Goal: Task Accomplishment & Management: Manage account settings

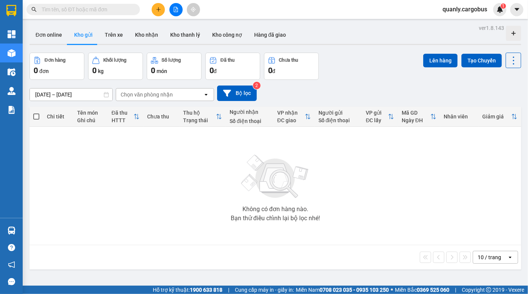
click at [356, 69] on div "Đơn hàng 0 đơn Khối lượng 0 kg Số lượng 0 món Đã thu 0 đ Chưa thu 0 đ Lên hàng …" at bounding box center [276, 66] width 492 height 27
click at [175, 10] on icon "file-add" at bounding box center [175, 9] width 5 height 5
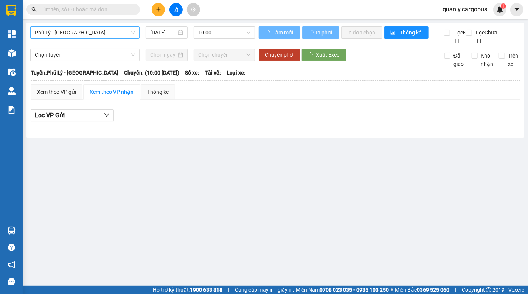
click at [89, 31] on span "Phủ Lý - [GEOGRAPHIC_DATA]" at bounding box center [85, 32] width 100 height 11
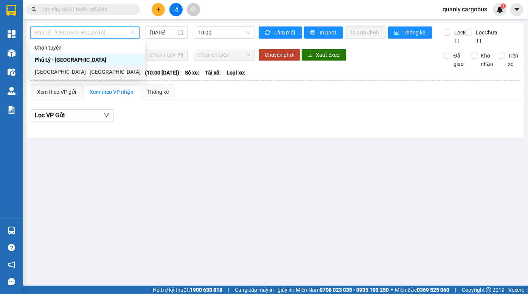
click at [72, 75] on div "[GEOGRAPHIC_DATA] - [GEOGRAPHIC_DATA]" at bounding box center [88, 72] width 106 height 8
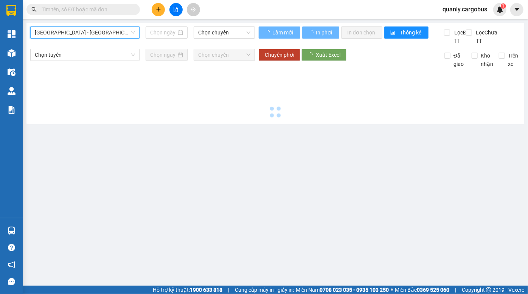
type input "[DATE]"
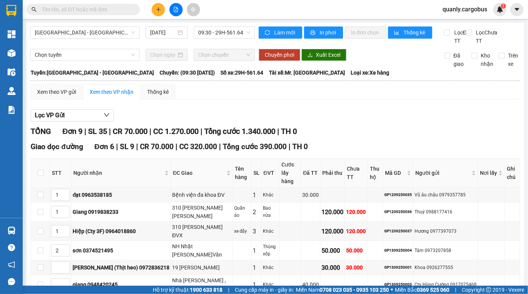
drag, startPoint x: 240, startPoint y: 141, endPoint x: 252, endPoint y: 153, distance: 17.9
click at [252, 152] on div "TỔNG Đơn 9 | SL 35 | CR 70.000 | CC 1.270.000 | Tổng cước 1.340.000 | TH 0 Giao…" at bounding box center [276, 292] width 490 height 333
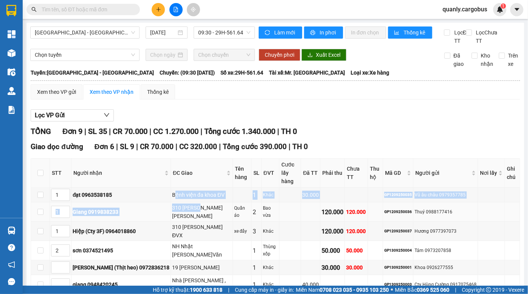
drag, startPoint x: 152, startPoint y: 195, endPoint x: 175, endPoint y: 203, distance: 23.7
click at [175, 203] on tbody "1 đạt 0963538185 Bệnh viện đa khoa ĐV 1 Khác 30.000 GP1209250035 Vũ âu châu 097…" at bounding box center [275, 241] width 489 height 107
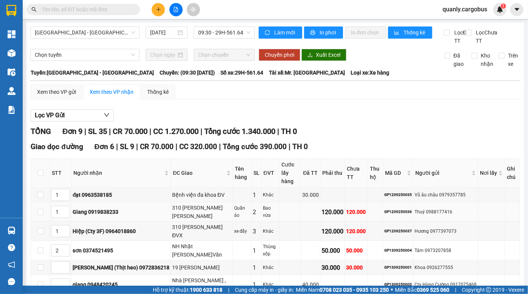
click at [183, 207] on div "310 Phạm ngọc nhị ĐV Xanh" at bounding box center [201, 212] width 59 height 17
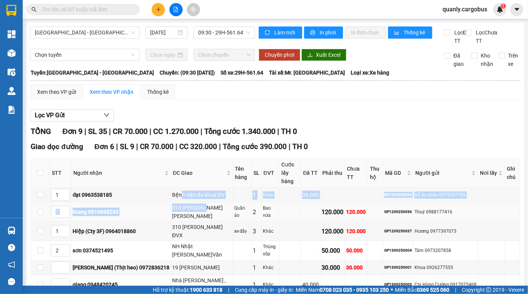
drag, startPoint x: 174, startPoint y: 207, endPoint x: 181, endPoint y: 211, distance: 8.2
click at [181, 211] on tbody "1 đạt 0963538185 Bệnh viện đa khoa ĐV 1 Khác 30.000 GP1209250035 Vũ âu châu 097…" at bounding box center [275, 241] width 489 height 107
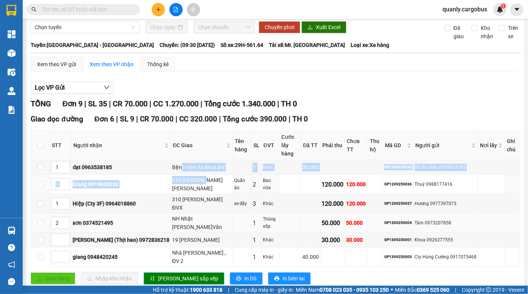
scroll to position [34, 0]
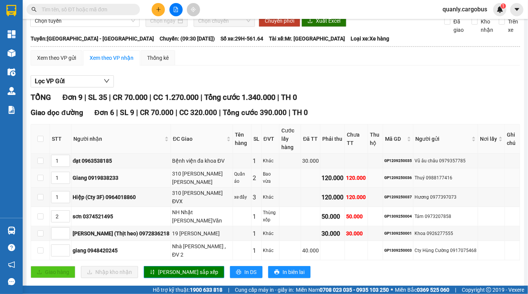
click at [172, 185] on div "310 [PERSON_NAME] [PERSON_NAME]" at bounding box center [201, 178] width 59 height 17
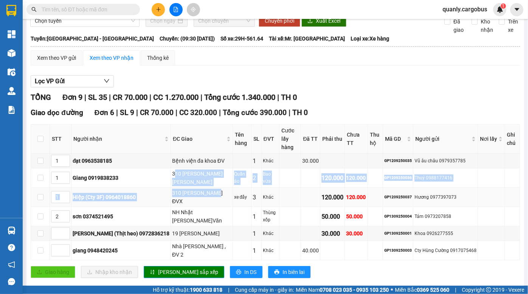
drag, startPoint x: 152, startPoint y: 173, endPoint x: 191, endPoint y: 190, distance: 42.5
click at [191, 190] on tbody "1 đạt 0963538185 Bệnh viện đa khoa ĐV 1 Khác 30.000 GP1209250035 Vũ âu châu 097…" at bounding box center [275, 207] width 489 height 107
click at [189, 190] on div "310 [PERSON_NAME] ĐVX" at bounding box center [201, 197] width 59 height 17
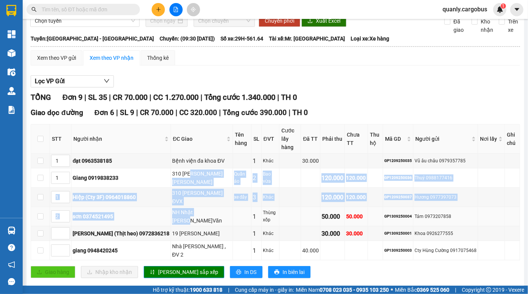
drag, startPoint x: 168, startPoint y: 173, endPoint x: 198, endPoint y: 209, distance: 46.3
click at [198, 209] on tbody "1 đạt 0963538185 Bệnh viện đa khoa ĐV 1 Khác 30.000 GP1209250035 Vũ âu châu 097…" at bounding box center [275, 207] width 489 height 107
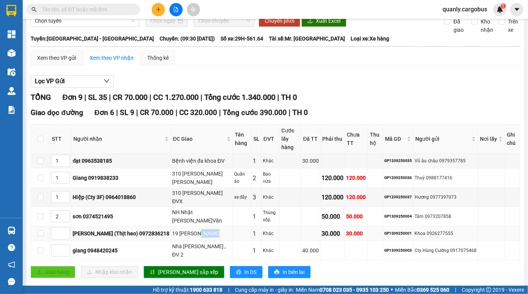
drag, startPoint x: 177, startPoint y: 235, endPoint x: 188, endPoint y: 235, distance: 10.2
click at [188, 235] on div "19 [PERSON_NAME]" at bounding box center [201, 233] width 59 height 8
click at [172, 232] on div "19 [PERSON_NAME]" at bounding box center [201, 233] width 59 height 8
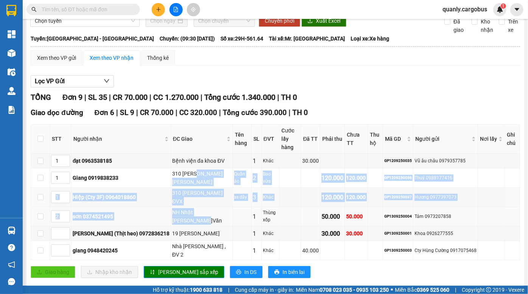
drag, startPoint x: 177, startPoint y: 201, endPoint x: 178, endPoint y: 223, distance: 22.0
click at [178, 219] on tbody "1 đạt 0963538185 Bệnh viện đa khoa ĐV 1 Khác 30.000 GP1209250035 Vũ âu châu 097…" at bounding box center [275, 207] width 489 height 107
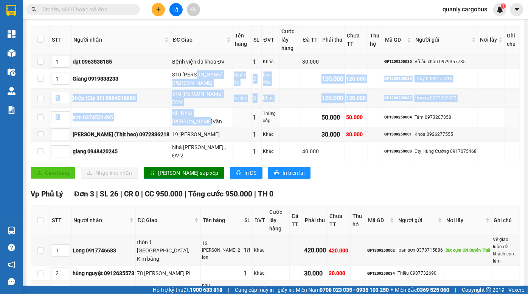
scroll to position [137, 0]
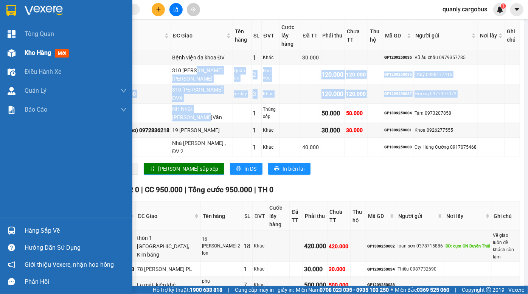
click at [12, 50] on img at bounding box center [12, 53] width 8 height 8
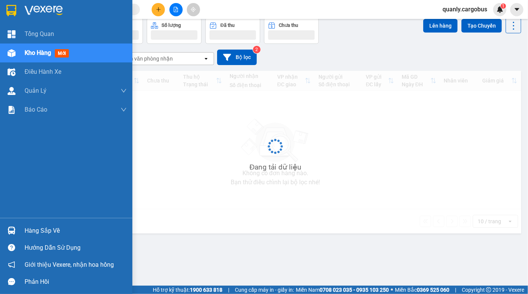
scroll to position [34, 0]
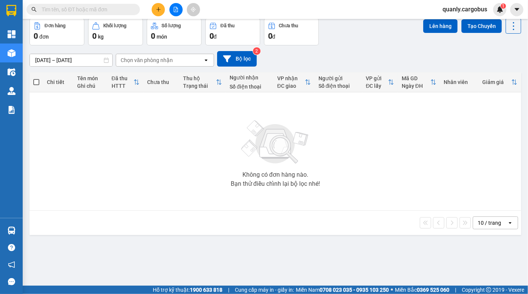
click at [354, 45] on div "Đơn hàng 0 đơn Khối lượng 0 kg Số lượng 0 món Đã thu 0 đ Chưa thu 0 đ Lên hàng …" at bounding box center [276, 31] width 492 height 27
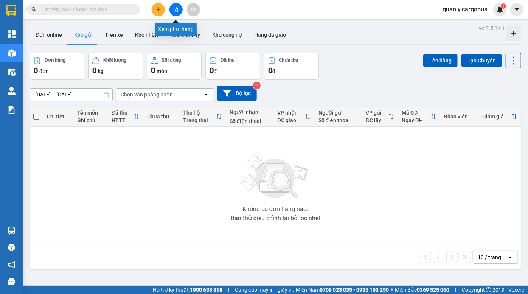
drag, startPoint x: 177, startPoint y: 9, endPoint x: 99, endPoint y: 20, distance: 79.0
click at [177, 9] on icon "file-add" at bounding box center [175, 9] width 5 height 5
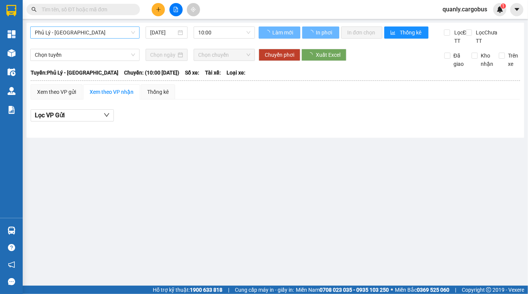
click at [81, 31] on span "Phủ Lý - [GEOGRAPHIC_DATA]" at bounding box center [85, 32] width 100 height 11
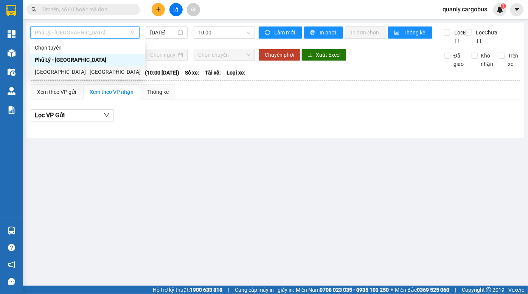
click at [62, 73] on div "[GEOGRAPHIC_DATA] - [GEOGRAPHIC_DATA]" at bounding box center [88, 72] width 106 height 8
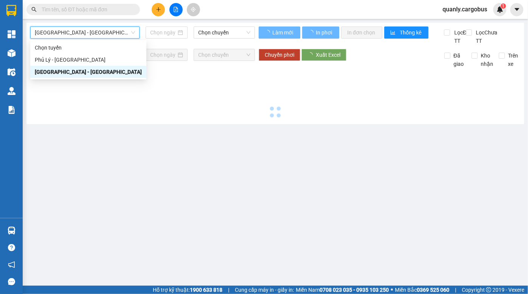
type input "[DATE]"
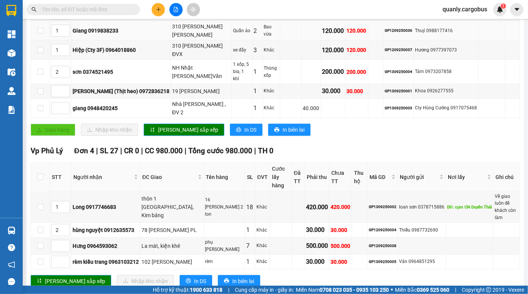
scroll to position [187, 0]
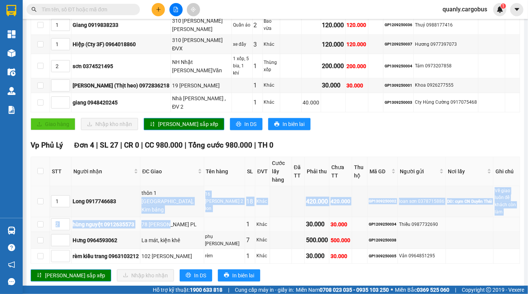
drag, startPoint x: 160, startPoint y: 184, endPoint x: 166, endPoint y: 199, distance: 16.1
click at [166, 199] on tbody "1 Long 0917746683 thôn [GEOGRAPHIC_DATA], Kim bảng 16 thùng sơn+ 2 lon 18 Khác …" at bounding box center [275, 225] width 489 height 78
click at [166, 220] on div "78 [PERSON_NAME] PL" at bounding box center [172, 224] width 61 height 8
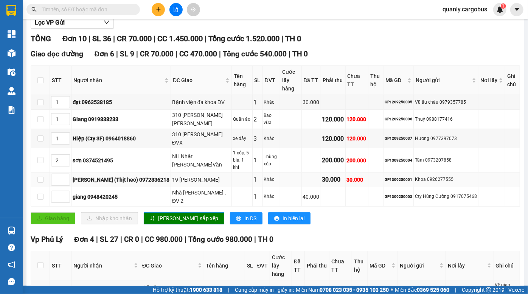
scroll to position [84, 0]
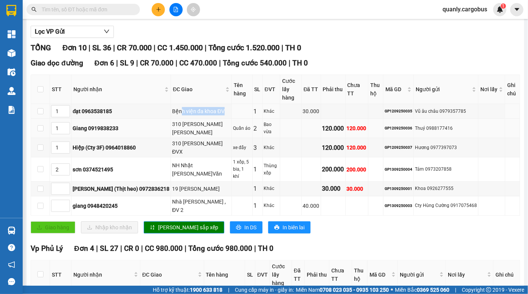
drag, startPoint x: 157, startPoint y: 112, endPoint x: 162, endPoint y: 126, distance: 15.3
click at [162, 125] on tbody "1 đạt 0963538185 Bệnh viện đa khoa ĐV 1 Khác 30.000 GP1209250035 Vũ âu châu 097…" at bounding box center [275, 160] width 489 height 112
click at [172, 133] on div "310 [PERSON_NAME] [PERSON_NAME]" at bounding box center [201, 128] width 58 height 17
drag, startPoint x: 162, startPoint y: 148, endPoint x: 165, endPoint y: 160, distance: 13.1
click at [172, 156] on div "310 [PERSON_NAME] ĐVX" at bounding box center [201, 147] width 58 height 17
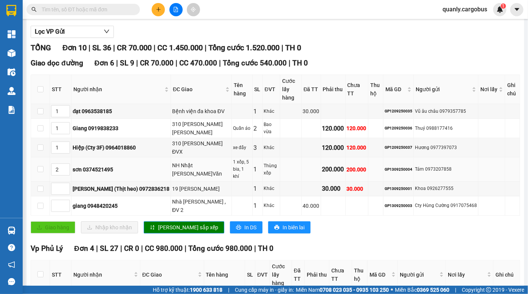
click at [171, 162] on td "NH Nhật [PERSON_NAME]Văn" at bounding box center [201, 169] width 61 height 24
drag, startPoint x: 158, startPoint y: 142, endPoint x: 162, endPoint y: 156, distance: 14.5
click at [171, 155] on td "310 [PERSON_NAME] ĐVX" at bounding box center [201, 147] width 61 height 19
click at [172, 156] on div "310 [PERSON_NAME] ĐVX" at bounding box center [201, 147] width 58 height 17
drag, startPoint x: 152, startPoint y: 144, endPoint x: 158, endPoint y: 158, distance: 15.6
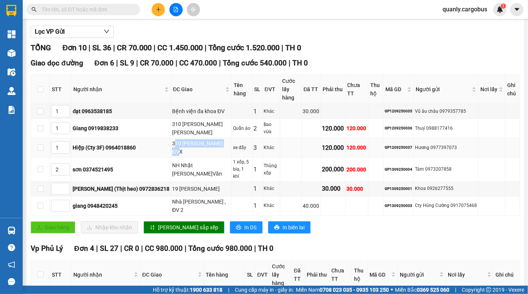
click at [172, 156] on div "310 [PERSON_NAME] ĐVX" at bounding box center [201, 147] width 58 height 17
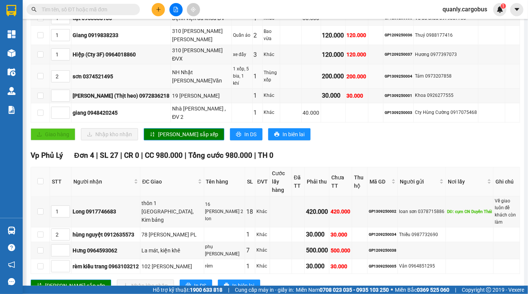
scroll to position [187, 0]
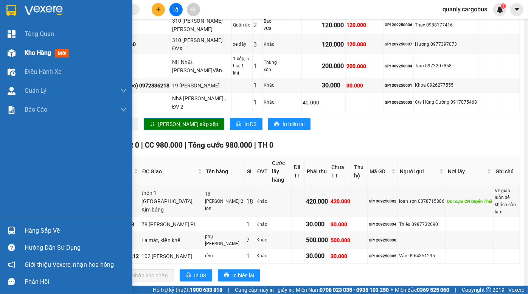
click at [17, 51] on div at bounding box center [11, 53] width 13 height 13
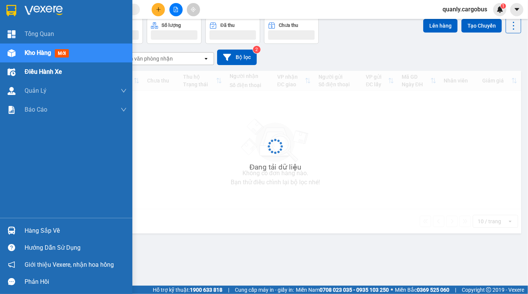
scroll to position [34, 0]
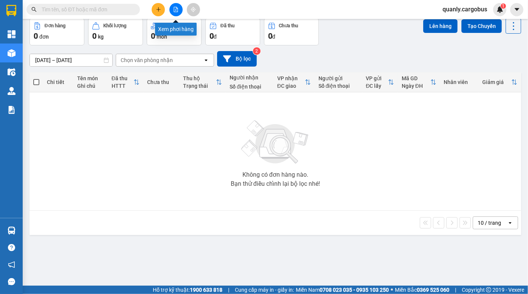
click at [175, 14] on button at bounding box center [176, 9] width 13 height 13
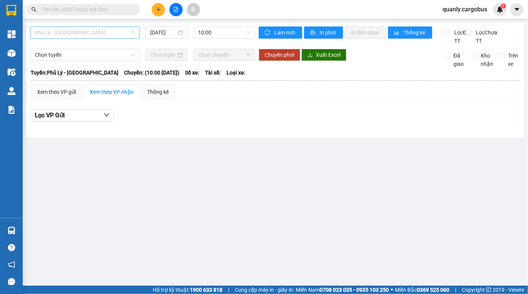
click at [80, 33] on span "Phủ Lý - [GEOGRAPHIC_DATA]" at bounding box center [85, 32] width 100 height 11
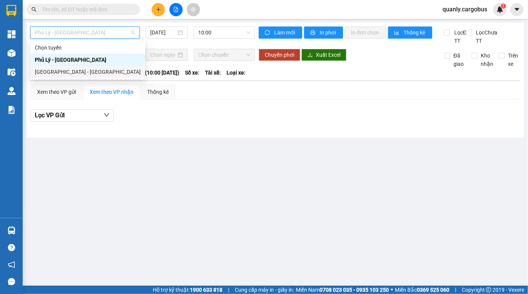
click at [71, 72] on div "[GEOGRAPHIC_DATA] - [GEOGRAPHIC_DATA]" at bounding box center [88, 72] width 106 height 8
type input "[DATE]"
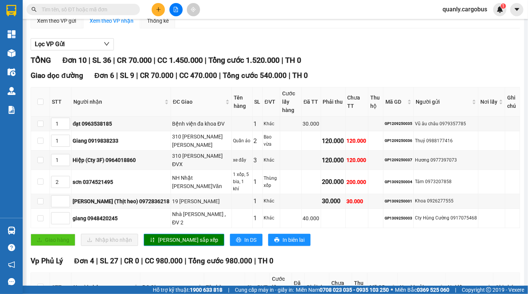
scroll to position [103, 0]
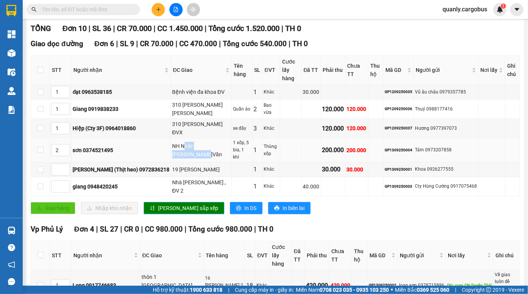
drag, startPoint x: 161, startPoint y: 149, endPoint x: 200, endPoint y: 155, distance: 39.4
click at [200, 155] on td "NH Nhật [PERSON_NAME]Văn" at bounding box center [201, 150] width 61 height 24
click at [232, 155] on td "1 xốp, 5 bia, 1 khí" at bounding box center [242, 150] width 20 height 24
drag, startPoint x: 184, startPoint y: 146, endPoint x: 209, endPoint y: 150, distance: 24.9
click at [209, 150] on tr "2 sơn 0374521495 NH Nhật TAMAYA Đ.Văn 1 xốp, 5 bia, 1 khí 1 Thùng xốp 200.000 2…" at bounding box center [275, 150] width 489 height 24
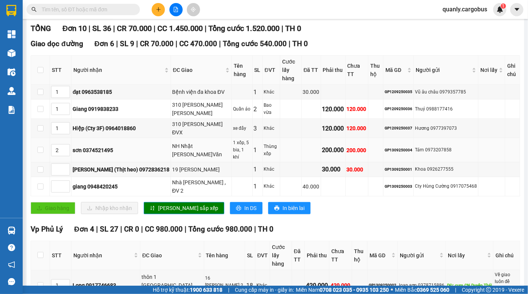
click at [233, 150] on div "1 xốp, 5 bia, 1 khí" at bounding box center [242, 150] width 18 height 22
click at [193, 152] on div "NH Nhật [PERSON_NAME]Văn" at bounding box center [201, 150] width 58 height 17
click at [196, 152] on div "NH Nhật [PERSON_NAME]Văn" at bounding box center [201, 150] width 58 height 17
drag, startPoint x: 208, startPoint y: 151, endPoint x: 217, endPoint y: 152, distance: 9.1
click at [233, 151] on div "1 xốp, 5 bia, 1 khí" at bounding box center [242, 150] width 18 height 22
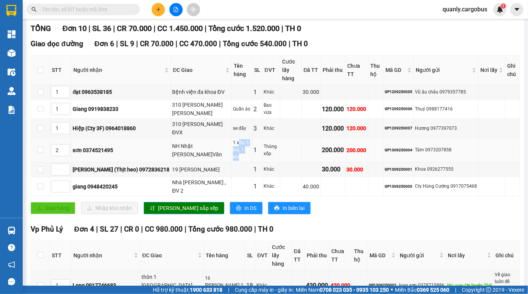
click at [233, 152] on div "1 xốp, 5 bia, 1 khí" at bounding box center [242, 150] width 18 height 22
drag, startPoint x: 205, startPoint y: 151, endPoint x: 210, endPoint y: 152, distance: 4.6
click at [233, 151] on div "1 xốp, 5 bia, 1 khí" at bounding box center [242, 150] width 18 height 22
click at [233, 152] on div "1 xốp, 5 bia, 1 khí" at bounding box center [242, 150] width 18 height 22
drag, startPoint x: 204, startPoint y: 148, endPoint x: 220, endPoint y: 154, distance: 17.4
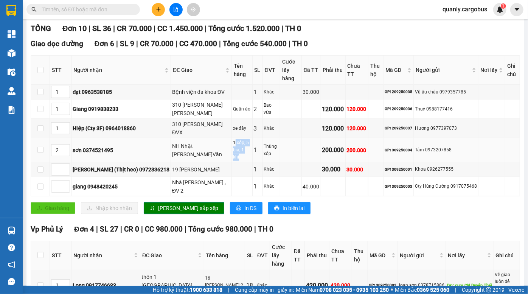
click at [233, 154] on div "1 xốp, 5 bia, 1 khí" at bounding box center [242, 150] width 18 height 22
drag, startPoint x: 217, startPoint y: 149, endPoint x: 280, endPoint y: 155, distance: 63.8
click at [272, 156] on tr "2 sơn 0374521495 NH Nhật TAMAYA Đ.Văn 1 xốp, 5 bia, 1 khí 1 Thùng xốp 200.000 2…" at bounding box center [275, 150] width 489 height 24
click at [286, 153] on td at bounding box center [290, 150] width 21 height 24
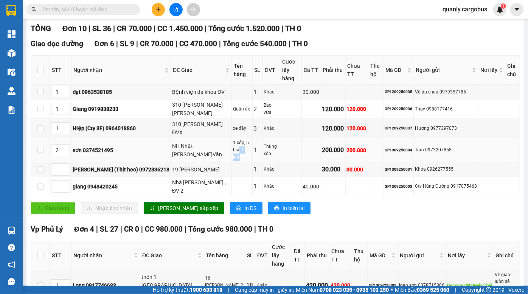
drag, startPoint x: 225, startPoint y: 148, endPoint x: 249, endPoint y: 157, distance: 25.5
click at [244, 156] on tr "2 sơn 0374521495 NH Nhật TAMAYA Đ.Văn 1 xốp, 5 bia, 1 khí 1 Thùng xốp 200.000 2…" at bounding box center [275, 150] width 489 height 24
click at [264, 156] on div "Thùng xốp" at bounding box center [271, 150] width 15 height 14
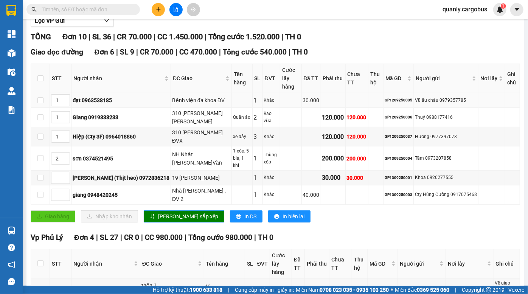
scroll to position [103, 0]
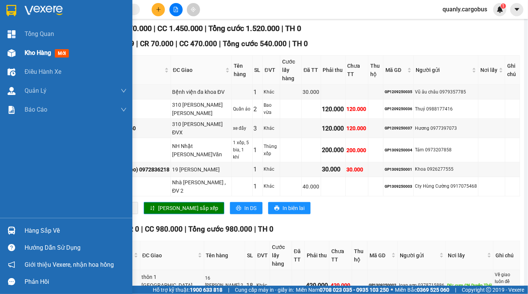
click at [30, 55] on span "Kho hàng" at bounding box center [38, 52] width 26 height 7
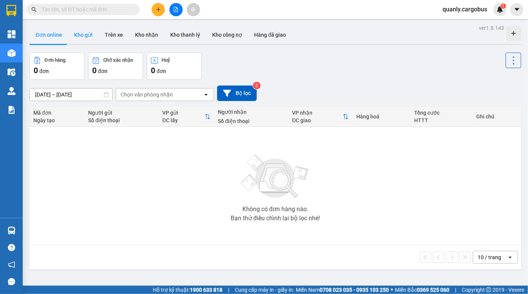
click at [83, 34] on button "Kho gửi" at bounding box center [83, 35] width 31 height 18
type input "[DATE] – [DATE]"
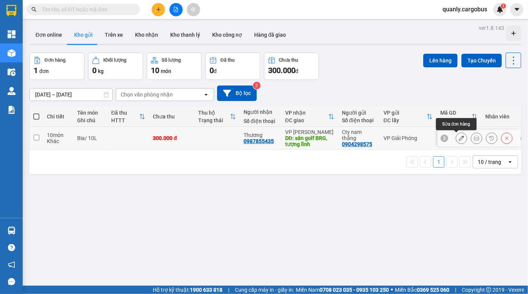
click at [459, 140] on icon at bounding box center [461, 137] width 5 height 5
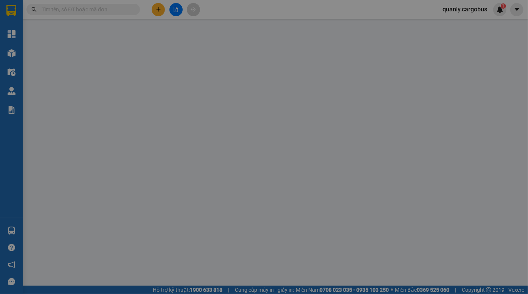
type input "0987855435"
type input "Thương"
type input "sân golf BRG, tượng lĩnh"
type input "0904298575"
type input "Cty nam thắng"
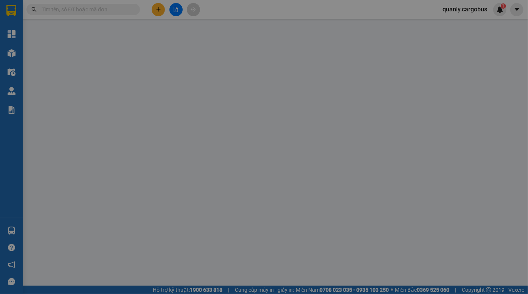
type input "300.000"
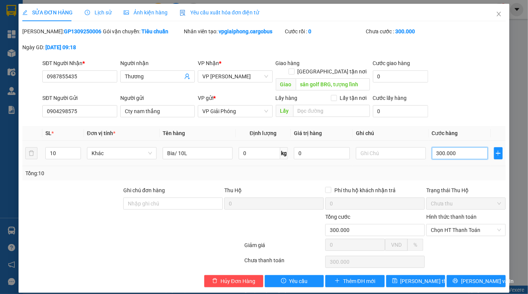
click at [460, 147] on input "300.000" at bounding box center [460, 153] width 56 height 12
type input "2"
type input "25"
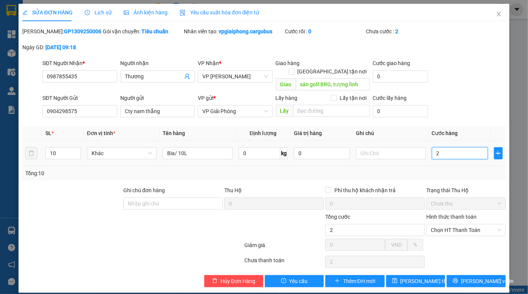
type input "25"
type input "250"
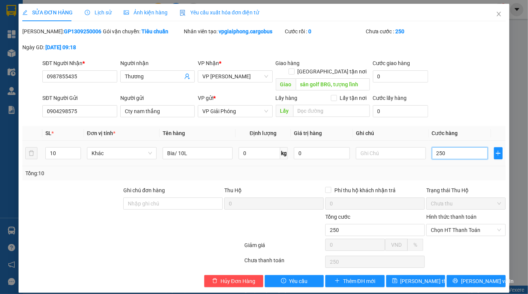
type input "2.500"
type input "25.000"
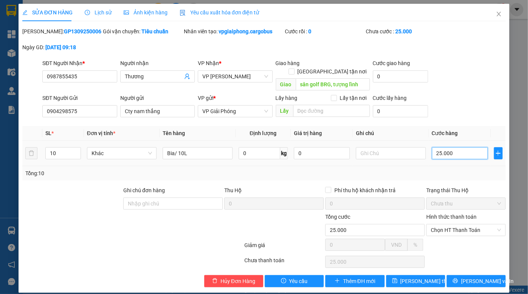
type input "250.000"
click at [386, 147] on input "text" at bounding box center [391, 153] width 70 height 12
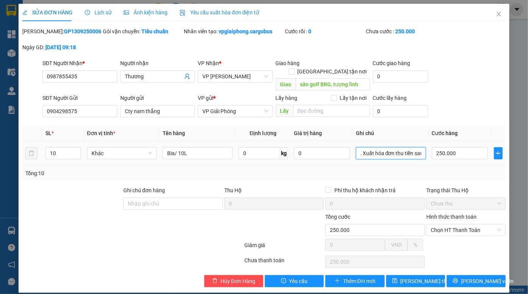
scroll to position [0, 54]
type input "hàng lên 10 vỏ = 150k. Xuất hóa đơn thu tiền sau"
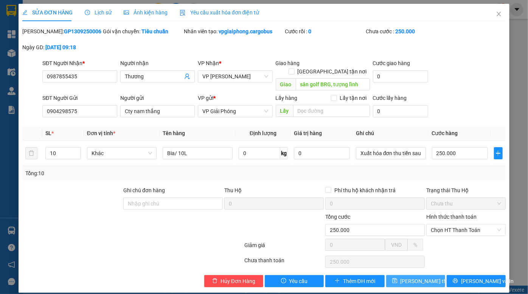
click at [420, 277] on span "Lưu thay đổi" at bounding box center [431, 281] width 61 height 8
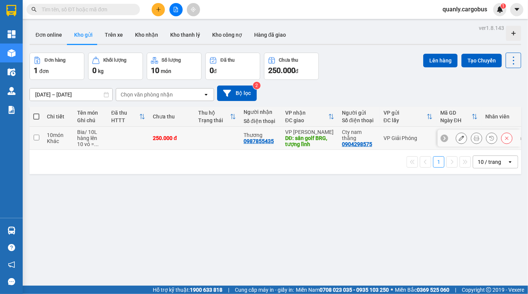
click at [48, 138] on div "Khác" at bounding box center [58, 141] width 23 height 6
checkbox input "true"
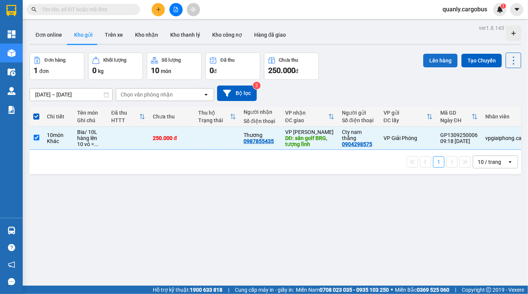
click at [435, 64] on button "Lên hàng" at bounding box center [440, 61] width 34 height 14
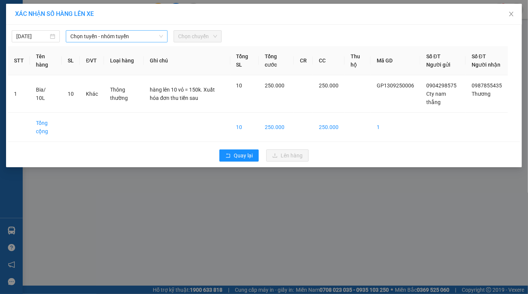
click at [108, 35] on span "Chọn tuyến - nhóm tuyến" at bounding box center [116, 36] width 93 height 11
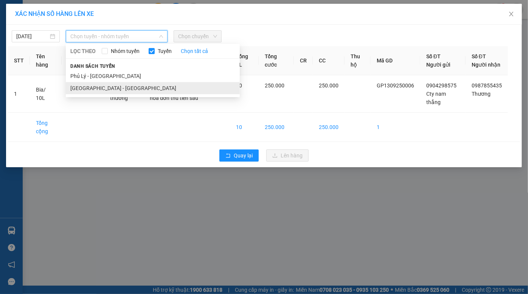
click at [120, 87] on li "[GEOGRAPHIC_DATA] - [GEOGRAPHIC_DATA]" at bounding box center [153, 88] width 174 height 12
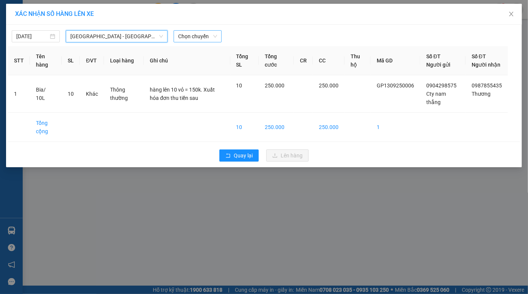
click at [203, 37] on span "Chọn chuyến" at bounding box center [197, 36] width 39 height 11
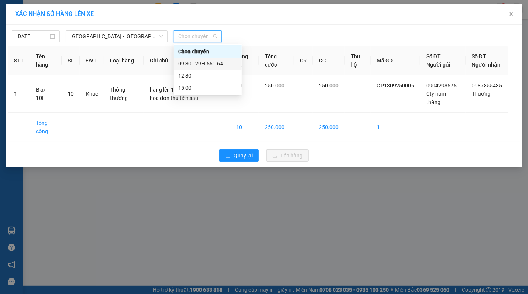
click at [214, 64] on div "09:30 - 29H-561.64" at bounding box center [207, 63] width 59 height 8
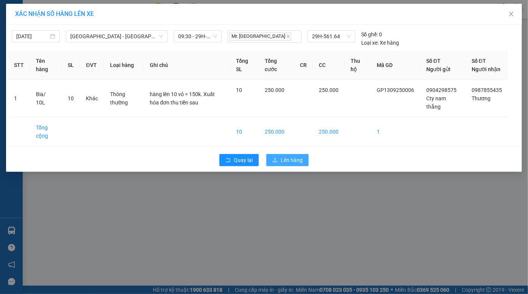
click at [292, 164] on span "Lên hàng" at bounding box center [292, 160] width 22 height 8
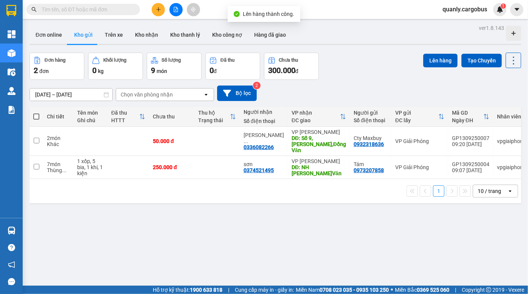
click at [367, 71] on div "Đơn hàng 2 đơn Khối lượng 0 kg Số lượng 9 món Đã thu 0 đ Chưa thu 300.000 đ Lên…" at bounding box center [276, 66] width 492 height 27
click at [375, 53] on div "Đơn hàng 2 đơn Khối lượng 0 kg Số lượng 9 món Đã thu 0 đ Chưa thu 300.000 đ Lên…" at bounding box center [276, 66] width 492 height 27
click at [367, 53] on div "Đơn hàng 2 đơn Khối lượng 0 kg Số lượng 9 món Đã thu 0 đ Chưa thu 300.000 đ Lên…" at bounding box center [276, 66] width 492 height 27
click at [378, 53] on div "Đơn hàng 2 đơn Khối lượng 0 kg Số lượng 9 món Đã thu 0 đ Chưa thu 300.000 đ Lên…" at bounding box center [276, 66] width 492 height 27
click at [176, 11] on icon "file-add" at bounding box center [175, 9] width 5 height 5
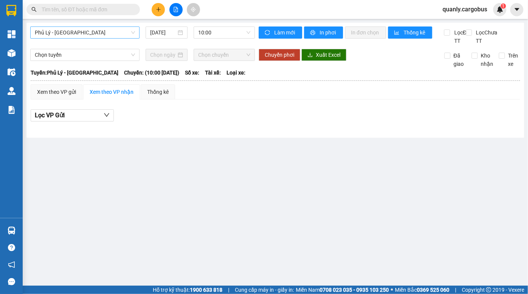
click at [78, 34] on span "Phủ Lý - [GEOGRAPHIC_DATA]" at bounding box center [85, 32] width 100 height 11
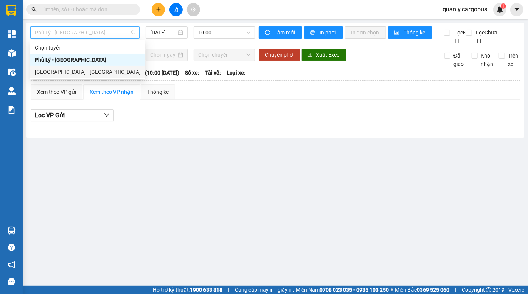
click at [68, 73] on div "[GEOGRAPHIC_DATA] - [GEOGRAPHIC_DATA]" at bounding box center [88, 72] width 106 height 8
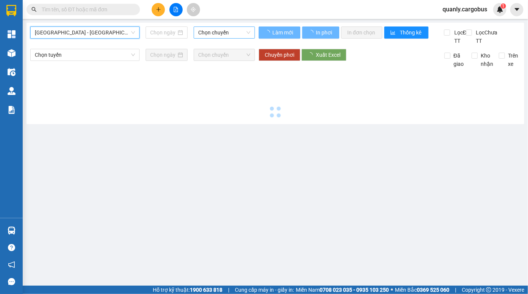
type input "[DATE]"
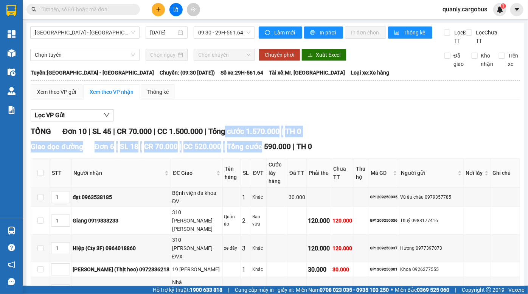
drag, startPoint x: 232, startPoint y: 141, endPoint x: 257, endPoint y: 154, distance: 27.4
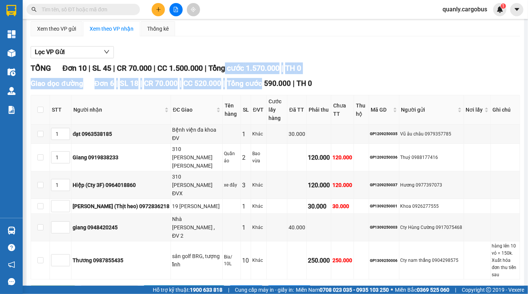
scroll to position [68, 0]
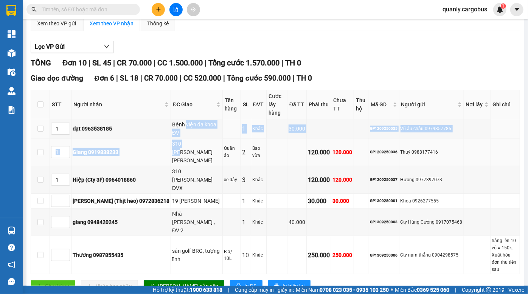
drag, startPoint x: 166, startPoint y: 135, endPoint x: 173, endPoint y: 150, distance: 16.4
click at [173, 150] on tbody "1 đạt 0963538185 Bệnh viện đa khoa ĐV 1 Khác 30.000 GP1209250035 Vũ âu châu 097…" at bounding box center [275, 196] width 489 height 155
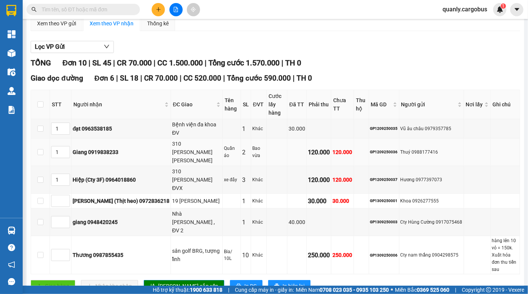
click at [174, 150] on div "310 [PERSON_NAME] [PERSON_NAME]" at bounding box center [196, 152] width 49 height 25
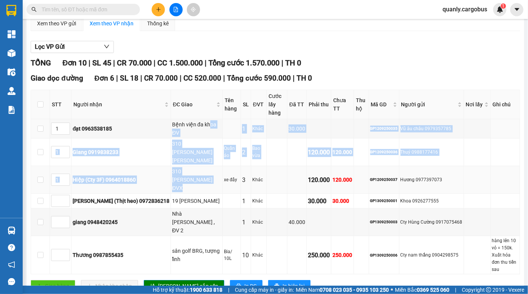
drag, startPoint x: 155, startPoint y: 132, endPoint x: 169, endPoint y: 171, distance: 41.9
click at [169, 171] on tbody "1 đạt 0963538185 Bệnh viện đa khoa ĐV 1 Khác 30.000 GP1209250035 Vũ âu châu 097…" at bounding box center [275, 196] width 489 height 155
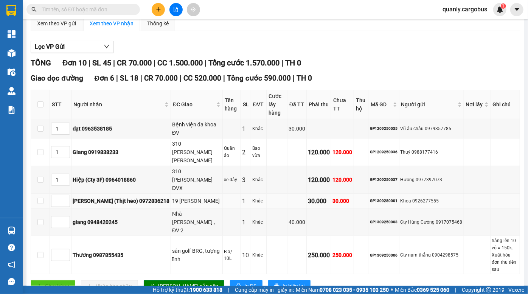
click at [174, 197] on div "19 [PERSON_NAME]" at bounding box center [196, 201] width 49 height 8
drag, startPoint x: 159, startPoint y: 176, endPoint x: 173, endPoint y: 193, distance: 21.5
click at [173, 194] on td "19 [PERSON_NAME]" at bounding box center [197, 201] width 52 height 15
click at [174, 197] on div "19 [PERSON_NAME]" at bounding box center [196, 201] width 49 height 8
drag, startPoint x: 285, startPoint y: 214, endPoint x: 305, endPoint y: 215, distance: 19.7
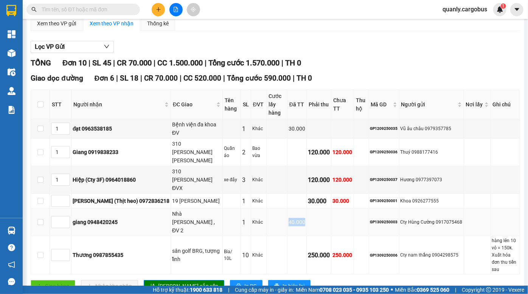
click at [305, 215] on tr "giang 0948420245 Nhà Máy cargill , ĐV 2 1 Khác 40.000 GP1309250003 Cty Hùng Cườ…" at bounding box center [275, 223] width 489 height 28
drag, startPoint x: 327, startPoint y: 216, endPoint x: 348, endPoint y: 217, distance: 20.5
click at [335, 236] on tr "Thương 0987855435 sân golf BRG, tượng lĩnh Bia/ 10L 10 Khác 250.000 250.000 GP1…" at bounding box center [275, 255] width 489 height 38
drag, startPoint x: 355, startPoint y: 218, endPoint x: 366, endPoint y: 219, distance: 11.4
click at [369, 236] on td "GP1309250006" at bounding box center [384, 255] width 30 height 38
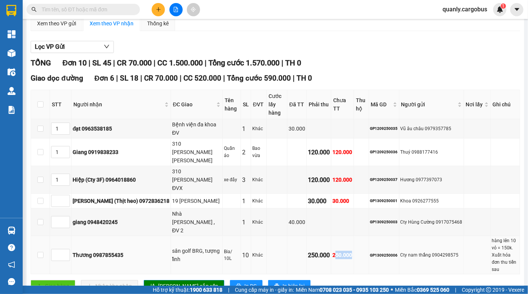
drag, startPoint x: 309, startPoint y: 223, endPoint x: 352, endPoint y: 226, distance: 42.9
click at [344, 236] on tr "Thương 0987855435 sân golf BRG, tượng lĩnh Bia/ 10L 10 Khác 250.000 250.000 GP1…" at bounding box center [275, 255] width 489 height 38
click at [308, 251] on div "250.000" at bounding box center [319, 255] width 22 height 9
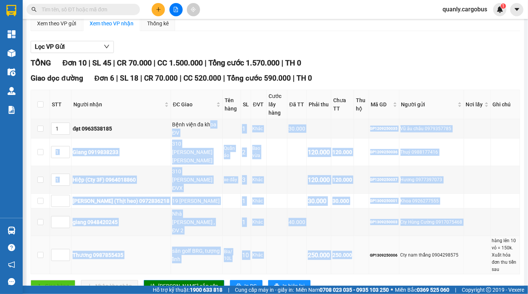
drag, startPoint x: 154, startPoint y: 129, endPoint x: 327, endPoint y: 223, distance: 196.9
click at [327, 224] on tbody "1 đạt 0963538185 Bệnh viện đa khoa ĐV 1 Khác 30.000 GP1209250035 Vũ âu châu 097…" at bounding box center [275, 196] width 489 height 155
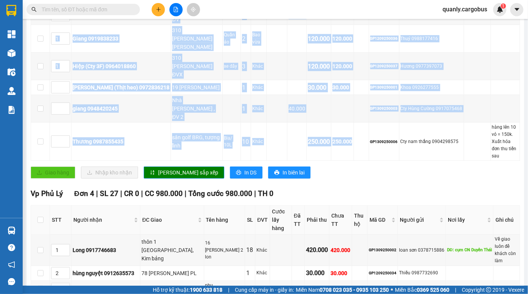
scroll to position [196, 0]
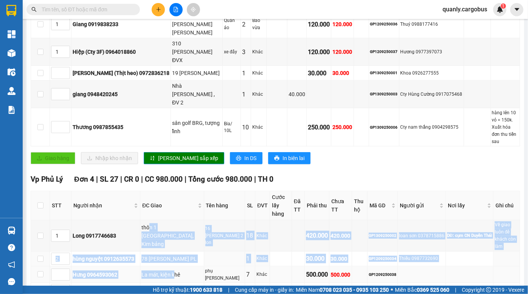
drag, startPoint x: 150, startPoint y: 184, endPoint x: 174, endPoint y: 213, distance: 38.5
click at [174, 220] on tbody "1 Long 0917746683 thôn 1 Thi Sơn, Kim bảng 16 thùng sơn+ 2 lon 18 Khác 420.000 …" at bounding box center [275, 259] width 489 height 78
click at [174, 266] on td "La mát, kiện khê" at bounding box center [172, 274] width 64 height 17
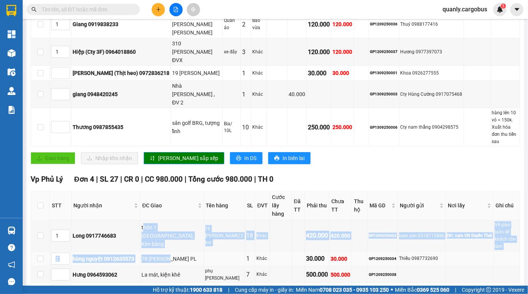
drag, startPoint x: 145, startPoint y: 186, endPoint x: 167, endPoint y: 207, distance: 30.2
click at [167, 220] on tbody "1 Long 0917746683 thôn 1 Thi Sơn, Kim bảng 16 thùng sơn+ 2 lon 18 Khác 420.000 …" at bounding box center [275, 259] width 489 height 78
click at [167, 255] on div "78 [PERSON_NAME] PL" at bounding box center [172, 259] width 61 height 8
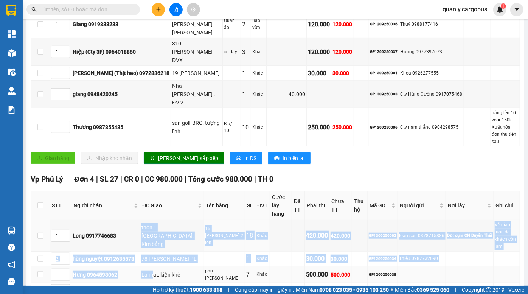
click at [159, 220] on tbody "1 Long 0917746683 thôn 1 Thi Sơn, Kim bảng 16 thùng sơn+ 2 lon 18 Khác 420.000 …" at bounding box center [275, 259] width 489 height 78
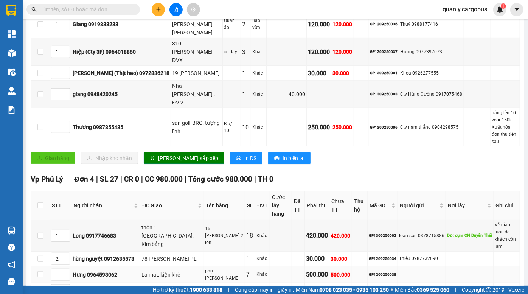
click at [163, 271] on div "La mát, kiện khê" at bounding box center [172, 275] width 61 height 8
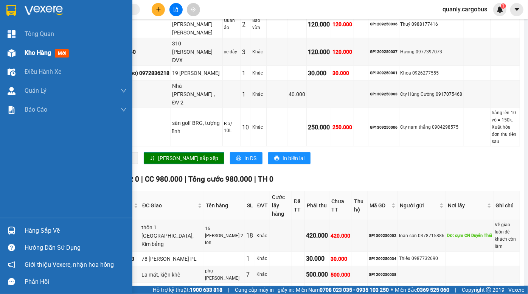
click at [14, 54] on img at bounding box center [12, 53] width 8 height 8
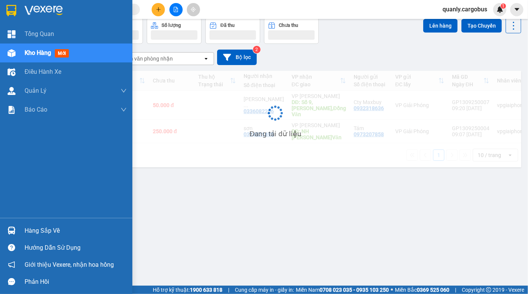
scroll to position [34, 0]
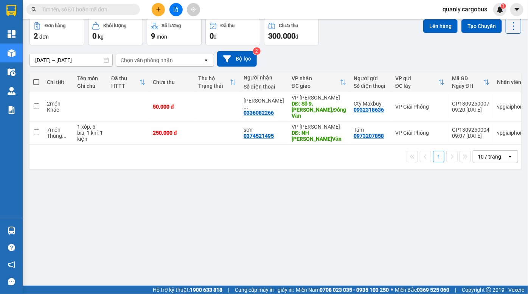
click at [345, 53] on div "11/09/2025 – 13/09/2025 Press the down arrow key to interact with the calendar …" at bounding box center [276, 59] width 492 height 16
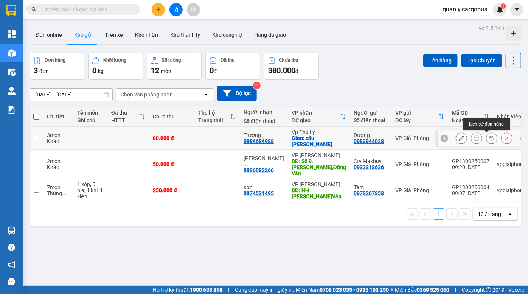
click at [489, 140] on icon at bounding box center [491, 137] width 5 height 5
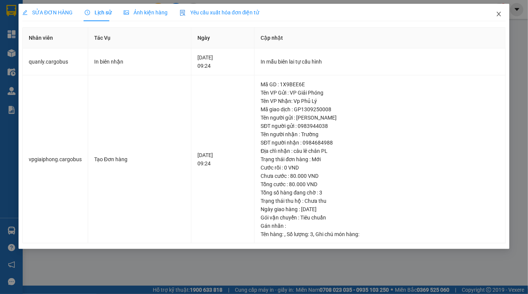
click at [499, 13] on icon "close" at bounding box center [499, 14] width 6 height 6
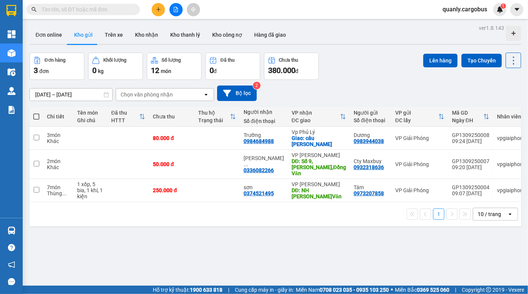
click at [34, 114] on span at bounding box center [36, 117] width 6 height 6
click at [36, 113] on input "checkbox" at bounding box center [36, 113] width 0 height 0
checkbox input "true"
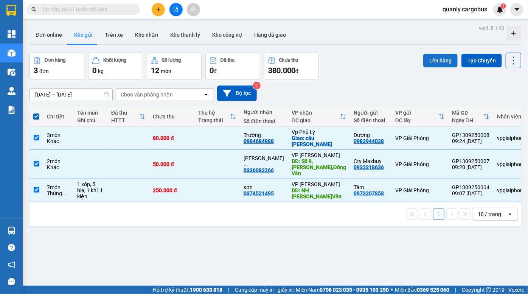
click at [443, 58] on button "Lên hàng" at bounding box center [440, 61] width 34 height 14
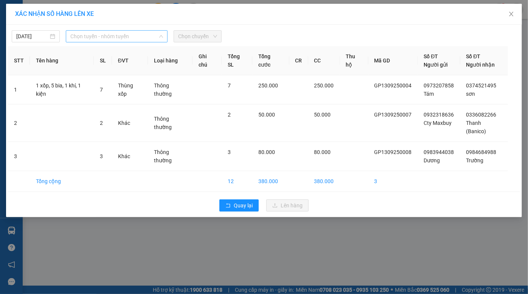
click at [92, 39] on span "Chọn tuyến - nhóm tuyến" at bounding box center [116, 36] width 93 height 11
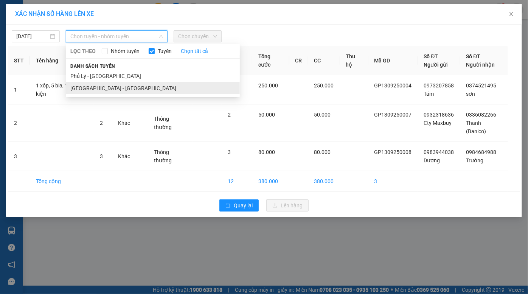
click at [107, 87] on li "[GEOGRAPHIC_DATA] - [GEOGRAPHIC_DATA]" at bounding box center [153, 88] width 174 height 12
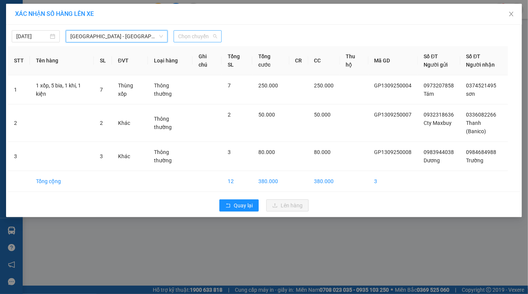
click at [202, 40] on span "Chọn chuyến" at bounding box center [197, 36] width 39 height 11
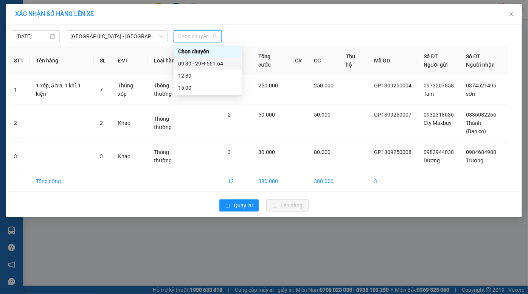
click at [208, 63] on div "09:30 - 29H-561.64" at bounding box center [207, 63] width 59 height 8
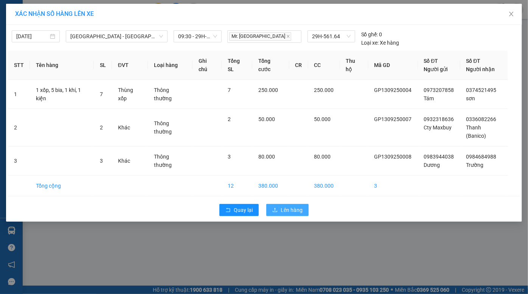
click at [285, 208] on span "Lên hàng" at bounding box center [292, 210] width 22 height 8
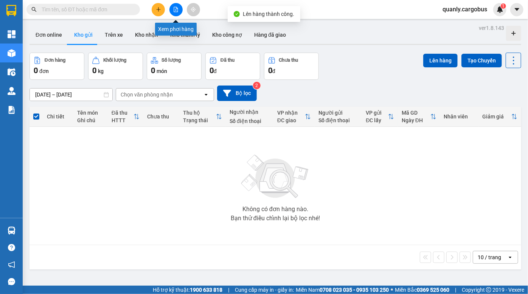
click at [177, 9] on icon "file-add" at bounding box center [175, 9] width 5 height 5
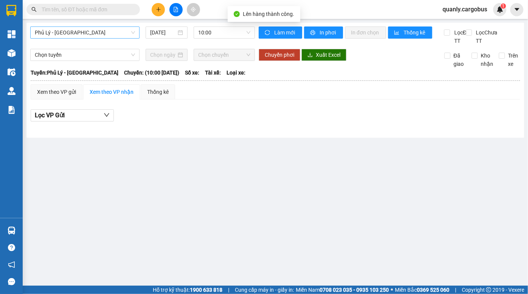
click at [84, 33] on span "Phủ Lý - Hà Nội" at bounding box center [85, 32] width 100 height 11
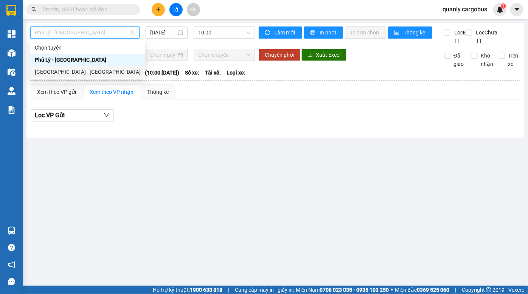
click at [67, 70] on div "Hà Nội - Phủ Lý" at bounding box center [88, 72] width 106 height 8
type input "13/09/2025"
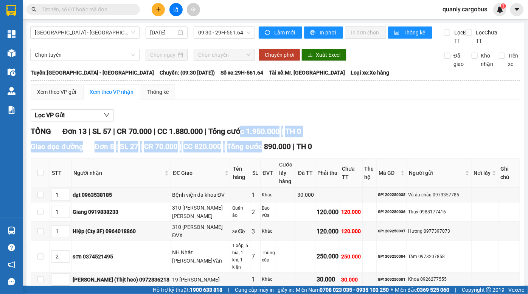
drag, startPoint x: 251, startPoint y: 143, endPoint x: 267, endPoint y: 156, distance: 20.4
click at [267, 151] on span "Tổng cước 890.000" at bounding box center [259, 146] width 64 height 9
drag, startPoint x: 246, startPoint y: 141, endPoint x: 254, endPoint y: 152, distance: 13.8
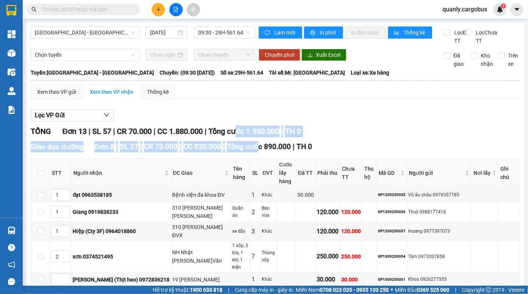
click at [255, 151] on span "Tổng cước 890.000" at bounding box center [259, 146] width 64 height 9
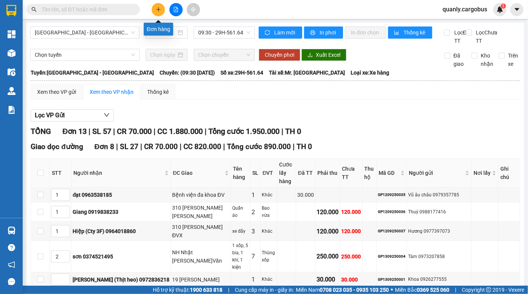
click at [156, 11] on icon "plus" at bounding box center [158, 9] width 5 height 5
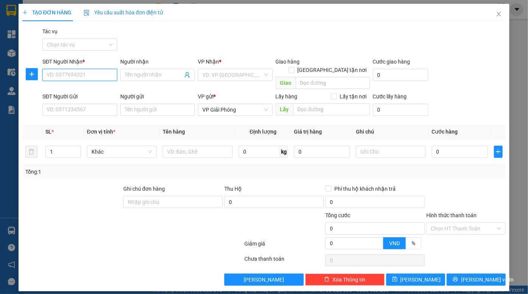
click at [92, 76] on input "SĐT Người Nhận *" at bounding box center [79, 75] width 75 height 12
click at [92, 76] on input "133" at bounding box center [79, 75] width 75 height 12
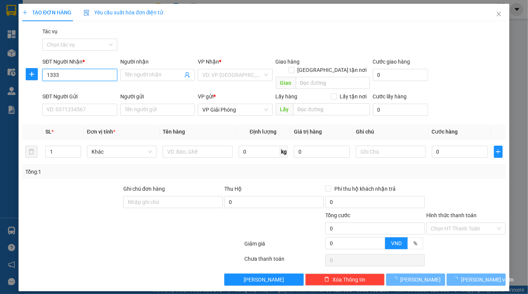
click at [70, 74] on input "1333" at bounding box center [79, 75] width 75 height 12
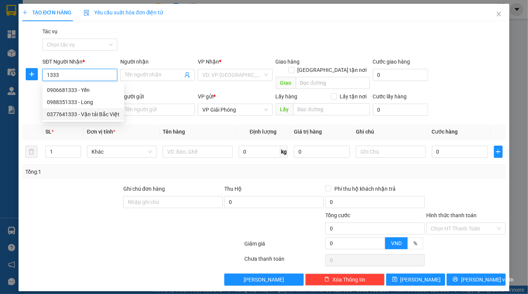
click at [100, 114] on div "0377641333 - Vận tải Bắc Việt" at bounding box center [83, 114] width 73 height 8
type input "0377641333"
type input "Vận tải Bắc Việt"
checkbox input "true"
type input "Hủy"
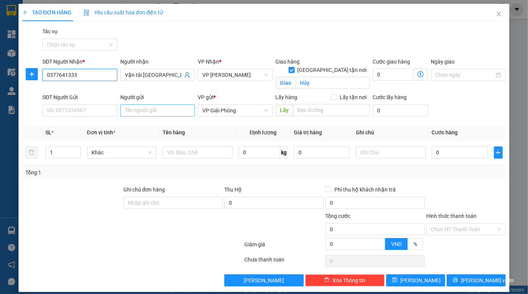
type input "0377641333"
click at [149, 112] on input "Người gửi" at bounding box center [157, 110] width 75 height 12
click at [224, 112] on span "VP Giải Phóng" at bounding box center [234, 110] width 65 height 11
type input "Stecvina Lê Khánh"
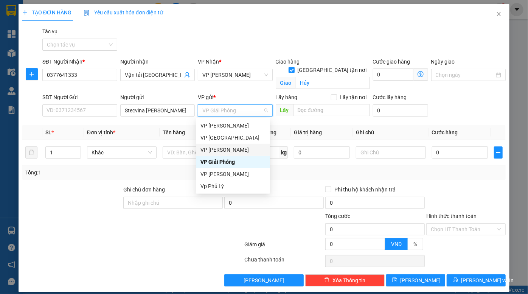
click at [232, 148] on div "VP [PERSON_NAME]" at bounding box center [233, 150] width 65 height 8
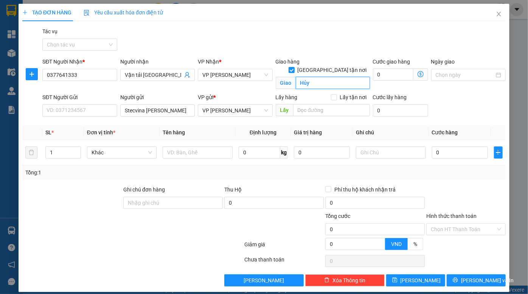
click at [322, 79] on input "Hủy" at bounding box center [333, 83] width 74 height 12
drag, startPoint x: 322, startPoint y: 79, endPoint x: 281, endPoint y: 79, distance: 40.5
click at [281, 79] on span "Giao Hủy" at bounding box center [323, 83] width 94 height 12
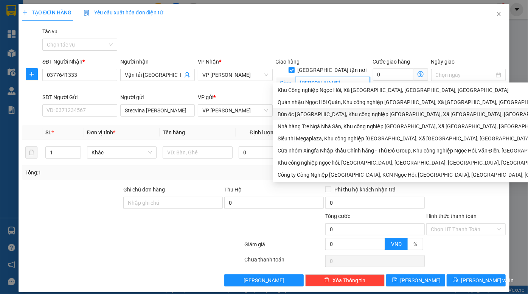
click at [333, 110] on div "Bún ốc Hảo Nguyên, Khu công nghiệp Ngọc Hồi, Xã Liên Ninh, Huyện Thanh Trì, Thà…" at bounding box center [443, 114] width 340 height 12
type input "Bún ốc Hảo Nguyên, Khu công nghiệp Ngọc Hồi, Xã Liên Ninh, Huyện Thanh Trì, Thà…"
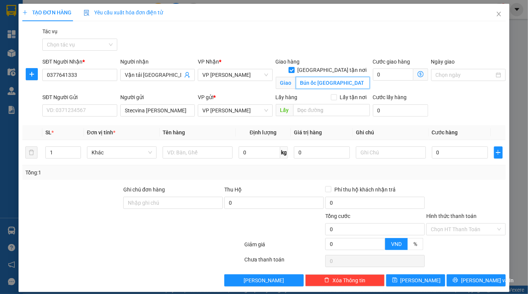
scroll to position [0, 175]
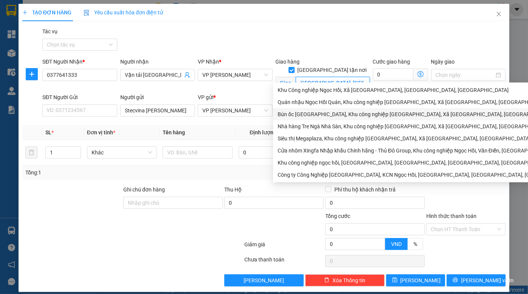
drag, startPoint x: 299, startPoint y: 75, endPoint x: 395, endPoint y: 81, distance: 96.7
click at [395, 81] on div "SĐT Người Nhận * 0377641333 Người nhận Vận tải Bắc Việt VP Nhận * VP Linh Đàm G…" at bounding box center [274, 76] width 467 height 36
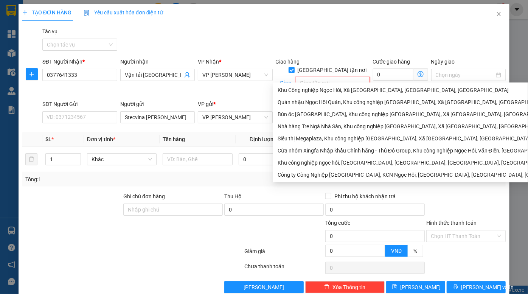
scroll to position [0, 0]
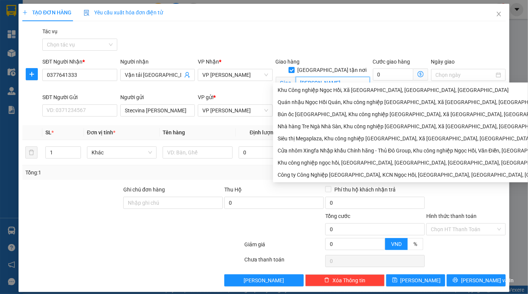
type input "KCN Ngọc Hồi"
click at [423, 45] on div "Gói vận chuyển * Tiêu chuẩn Tác vụ Chọn tác vụ" at bounding box center [274, 40] width 467 height 26
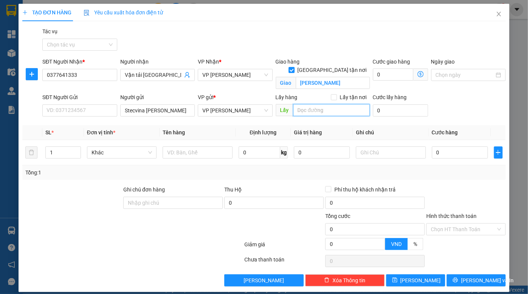
click at [329, 114] on input "search" at bounding box center [331, 110] width 77 height 12
type input "D"
type input "ĐV 4"
click at [190, 154] on input "text" at bounding box center [198, 152] width 70 height 12
type input "1"
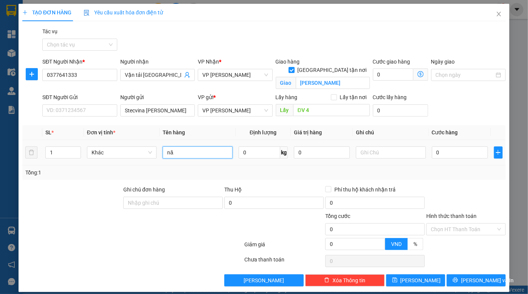
type input "n"
type input "100kg: 0,8 x 0,6x0,6m"
click at [448, 152] on input "0" at bounding box center [460, 152] width 56 height 12
type input "4"
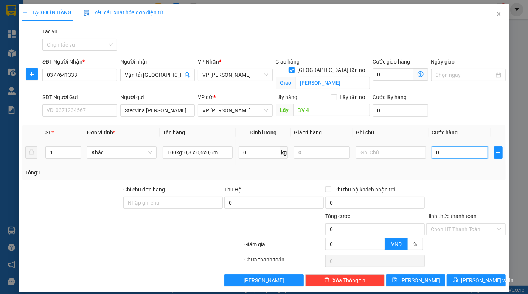
type input "4"
type input "40"
type input "400"
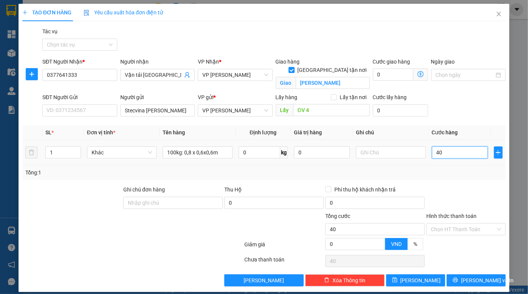
type input "400"
type input "4.000"
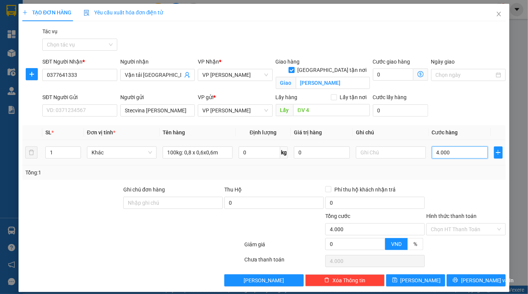
type input "40.000"
type input "400.000"
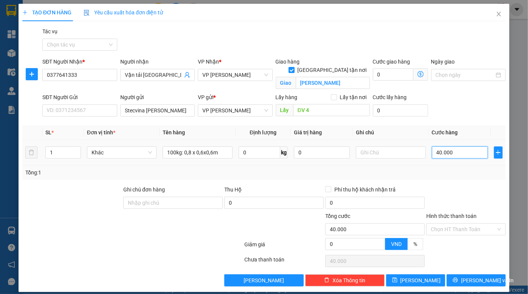
type input "400.000"
click at [382, 148] on input "text" at bounding box center [391, 152] width 70 height 12
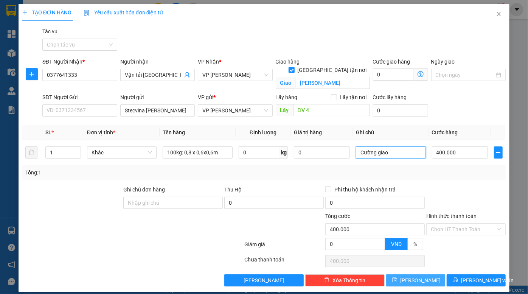
type input "Cường giao"
click at [411, 284] on button "Lưu" at bounding box center [415, 280] width 59 height 12
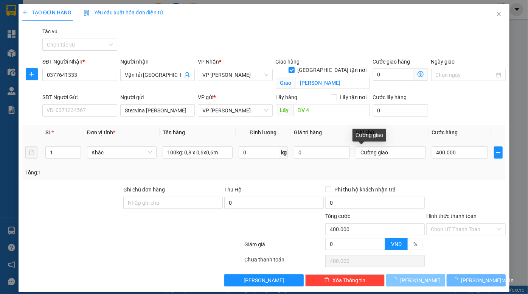
checkbox input "false"
type input "0"
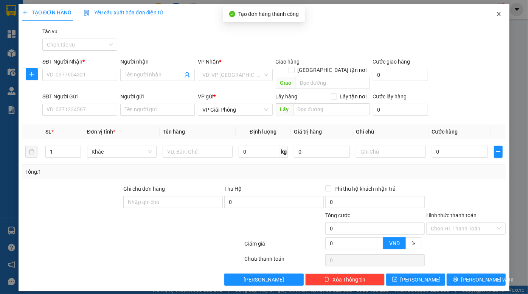
click at [498, 15] on icon "close" at bounding box center [499, 14] width 6 height 6
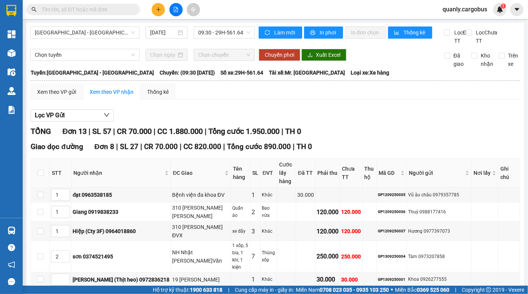
click at [408, 100] on div "Xem theo VP gửi Xem theo VP nhận Thống kê" at bounding box center [276, 91] width 490 height 15
click at [255, 136] on span "Tổng cước 1.950.000" at bounding box center [244, 131] width 71 height 9
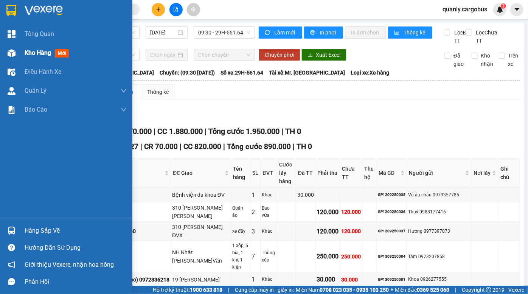
click at [22, 54] on div "Kho hàng mới" at bounding box center [66, 53] width 132 height 19
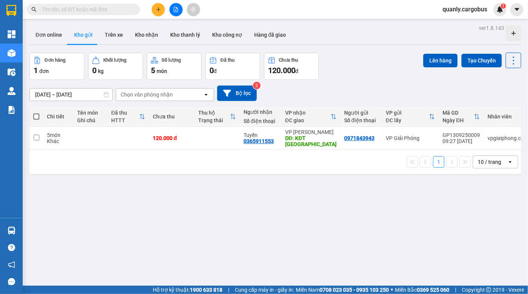
click at [370, 77] on div "Đơn hàng 1 đơn Khối lượng 0 kg Số lượng 5 món Đã thu 0 đ Chưa thu 120.000 đ Lên…" at bounding box center [276, 66] width 492 height 27
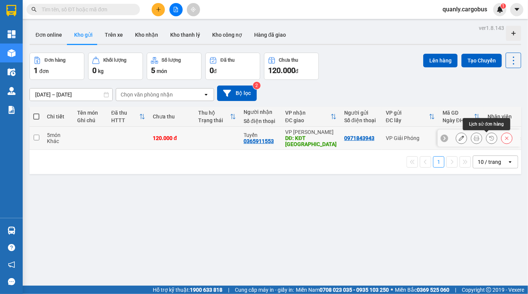
click at [489, 139] on icon at bounding box center [491, 137] width 5 height 5
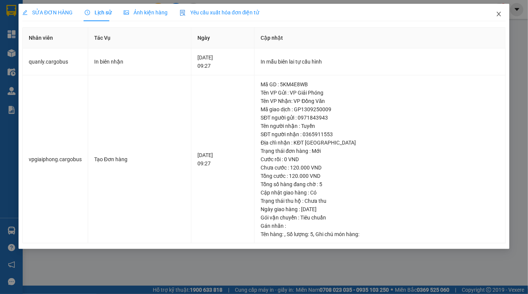
click at [495, 16] on span "Close" at bounding box center [499, 14] width 21 height 21
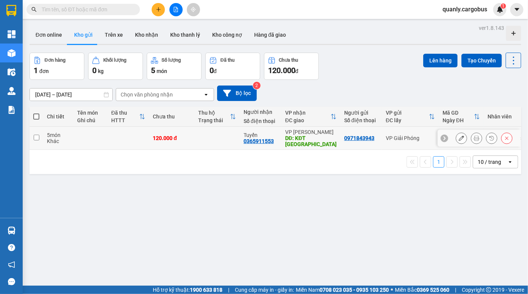
click at [118, 134] on td at bounding box center [128, 138] width 42 height 23
checkbox input "true"
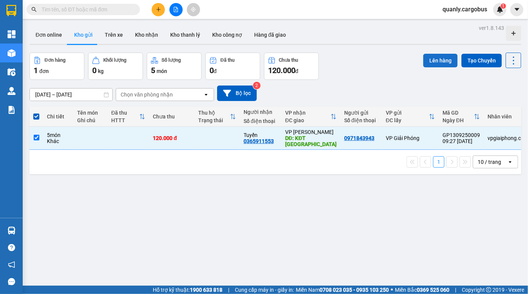
click at [434, 63] on button "Lên hàng" at bounding box center [440, 61] width 34 height 14
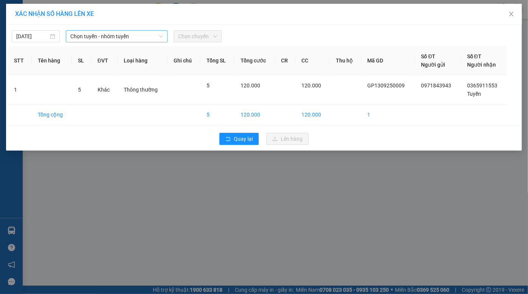
click at [111, 36] on span "Chọn tuyến - nhóm tuyến" at bounding box center [116, 36] width 93 height 11
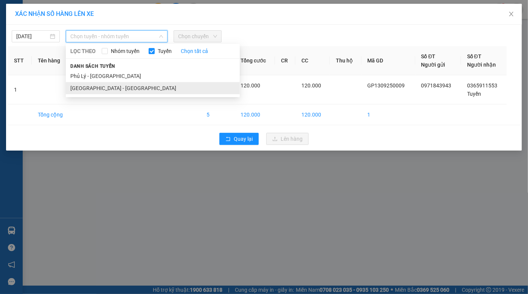
click at [109, 84] on li "[GEOGRAPHIC_DATA] - [GEOGRAPHIC_DATA]" at bounding box center [153, 88] width 174 height 12
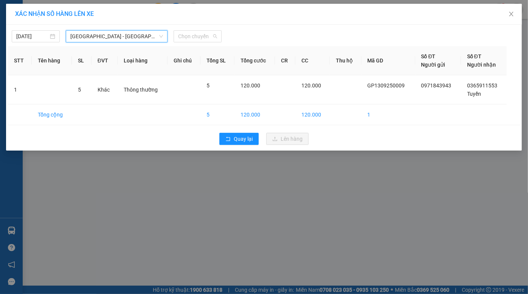
drag, startPoint x: 186, startPoint y: 36, endPoint x: 191, endPoint y: 51, distance: 16.3
click at [186, 36] on span "Chọn chuyến" at bounding box center [197, 36] width 39 height 11
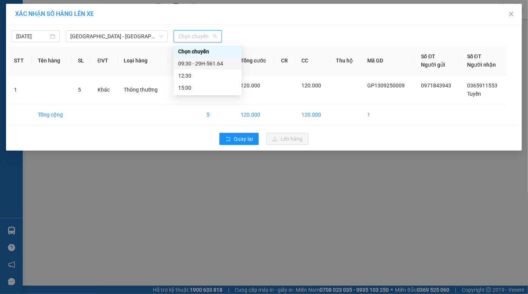
click at [197, 65] on div "09:30 - 29H-561.64" at bounding box center [207, 63] width 59 height 8
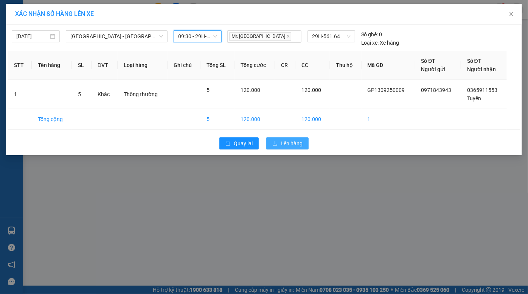
click at [291, 143] on span "Lên hàng" at bounding box center [292, 143] width 22 height 8
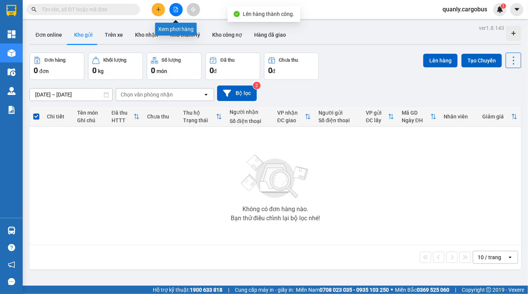
click at [174, 8] on icon "file-add" at bounding box center [175, 9] width 5 height 5
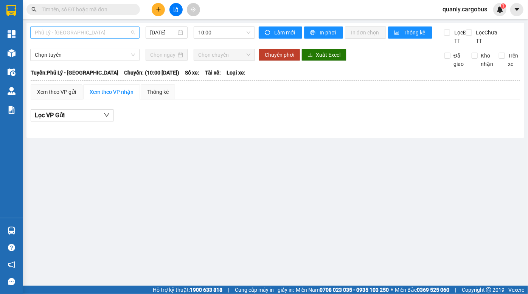
click at [96, 30] on span "Phủ Lý - [GEOGRAPHIC_DATA]" at bounding box center [85, 32] width 100 height 11
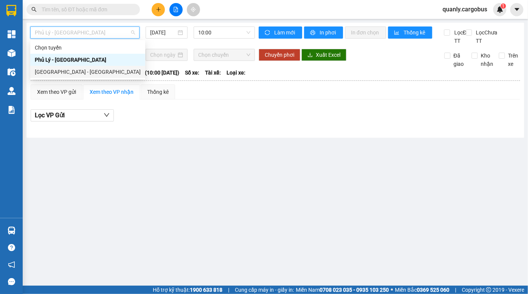
click at [76, 72] on div "[GEOGRAPHIC_DATA] - [GEOGRAPHIC_DATA]" at bounding box center [88, 72] width 106 height 8
type input "[DATE]"
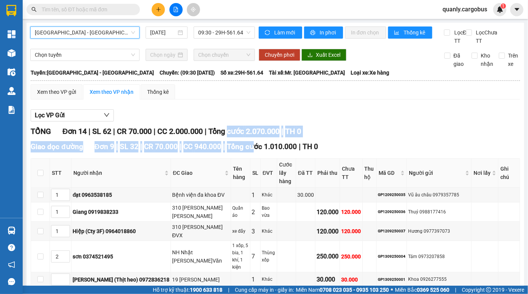
drag, startPoint x: 235, startPoint y: 138, endPoint x: 264, endPoint y: 161, distance: 37.2
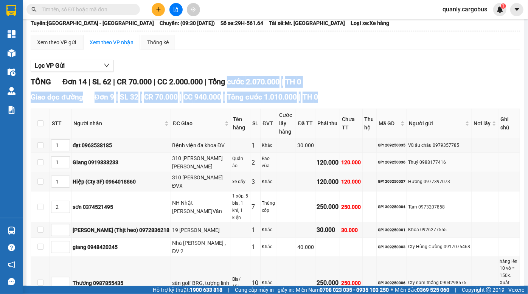
scroll to position [103, 0]
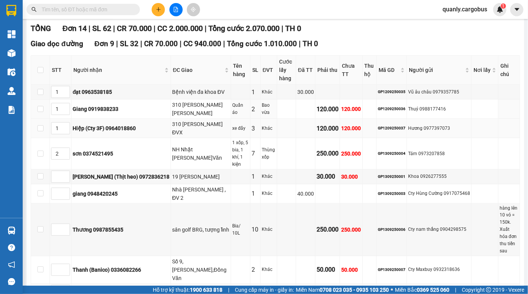
drag, startPoint x: 140, startPoint y: 118, endPoint x: 151, endPoint y: 136, distance: 21.6
click at [149, 134] on tbody "1 đạt 0963538185 Bệnh viện đa khoa ĐV 1 Khác 30.000 GP1209250035 Vũ âu châu 097…" at bounding box center [275, 191] width 489 height 213
click at [172, 137] on div "310 [PERSON_NAME] ĐVX" at bounding box center [201, 128] width 58 height 17
drag, startPoint x: 93, startPoint y: 115, endPoint x: 100, endPoint y: 136, distance: 21.4
click at [100, 135] on tbody "1 đạt 0963538185 Bệnh viện đa khoa ĐV 1 Khác 30.000 GP1209250035 Vũ âu châu 097…" at bounding box center [275, 191] width 489 height 213
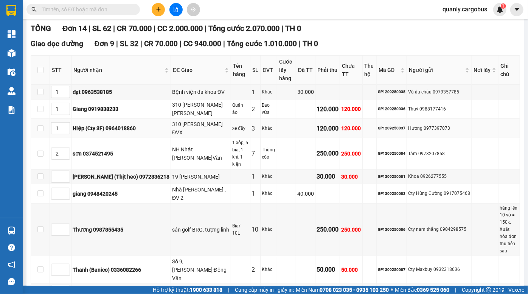
click at [102, 132] on div "Hiệp (Cty 3F) 0964018860" at bounding box center [121, 128] width 97 height 8
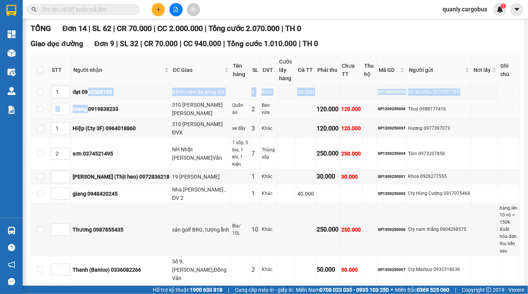
drag, startPoint x: 87, startPoint y: 106, endPoint x: 89, endPoint y: 130, distance: 24.6
click at [89, 129] on tbody "1 đạt 0963538185 Bệnh viện đa khoa ĐV 1 Khác 30.000 GP1209250035 Vũ âu châu 097…" at bounding box center [275, 191] width 489 height 213
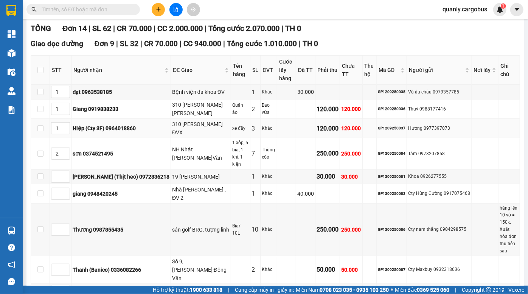
click at [90, 132] on div "Hiệp (Cty 3F) 0964018860" at bounding box center [121, 128] width 97 height 8
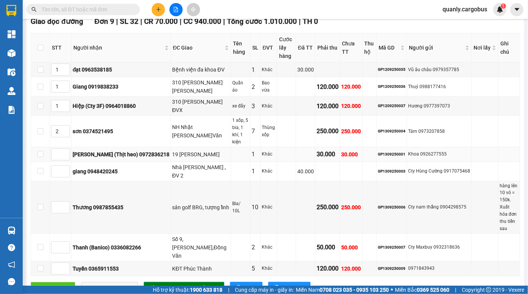
scroll to position [137, 0]
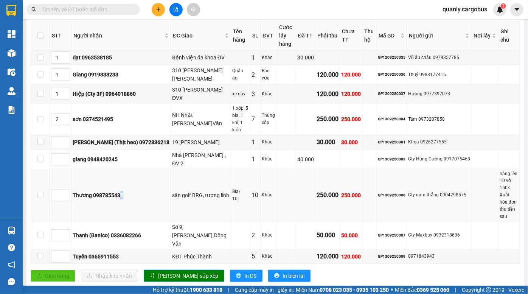
drag, startPoint x: 122, startPoint y: 185, endPoint x: 128, endPoint y: 194, distance: 11.4
click at [128, 193] on td "Thương 0987855435" at bounding box center [122, 195] width 100 height 53
click at [127, 191] on td "Thương 0987855435" at bounding box center [122, 195] width 100 height 53
drag, startPoint x: 111, startPoint y: 181, endPoint x: 115, endPoint y: 188, distance: 8.8
click at [114, 188] on td "Thương 0987855435" at bounding box center [122, 195] width 100 height 53
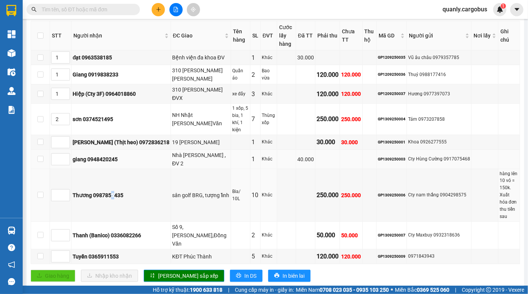
drag, startPoint x: 115, startPoint y: 188, endPoint x: 104, endPoint y: 162, distance: 28.9
click at [115, 191] on div "Thương 0987855435" at bounding box center [121, 195] width 97 height 8
drag, startPoint x: 104, startPoint y: 161, endPoint x: 106, endPoint y: 169, distance: 7.7
click at [106, 168] on td "giang 0948420245" at bounding box center [122, 159] width 100 height 19
click at [106, 169] on td "giang 0948420245" at bounding box center [122, 159] width 100 height 19
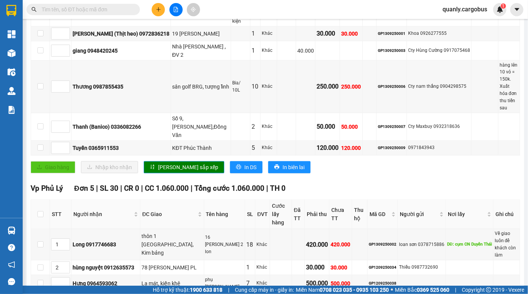
scroll to position [204, 0]
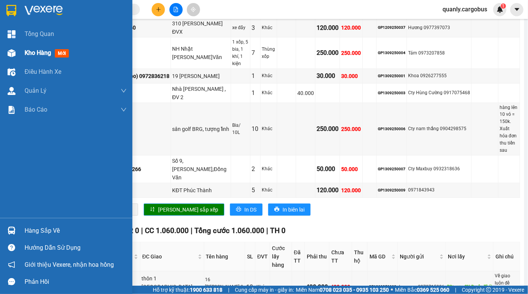
click at [16, 52] on div at bounding box center [11, 53] width 13 height 13
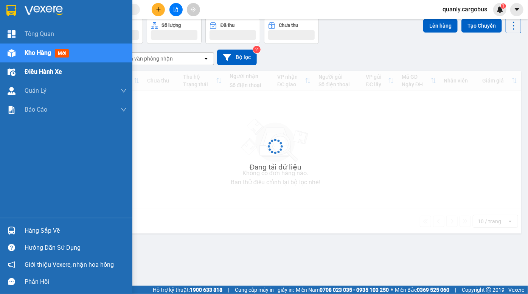
scroll to position [34, 0]
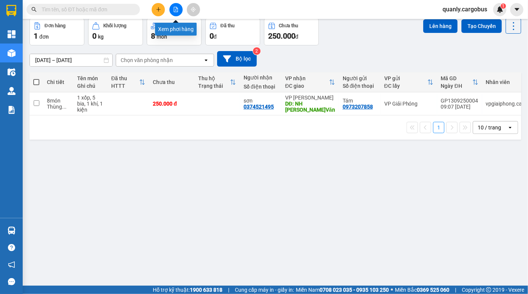
click at [174, 8] on icon "file-add" at bounding box center [176, 9] width 4 height 5
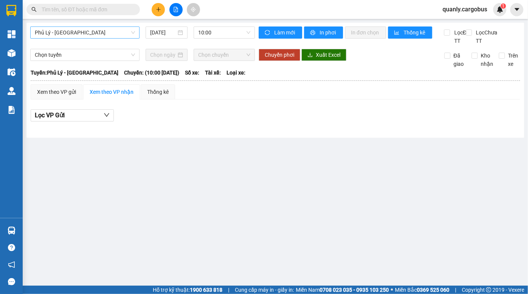
click at [86, 34] on span "Phủ Lý - [GEOGRAPHIC_DATA]" at bounding box center [85, 32] width 100 height 11
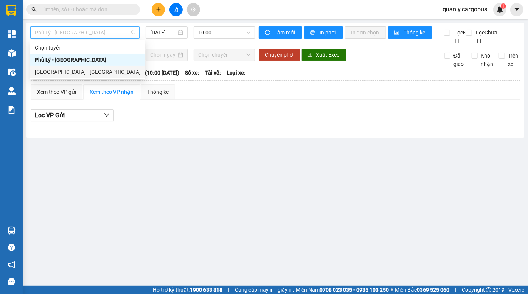
click at [72, 68] on div "[GEOGRAPHIC_DATA] - [GEOGRAPHIC_DATA]" at bounding box center [88, 72] width 106 height 8
type input "[DATE]"
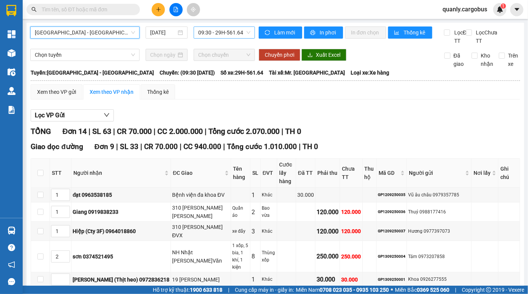
click at [215, 34] on span "09:30 - 29H-561.64" at bounding box center [224, 32] width 52 height 11
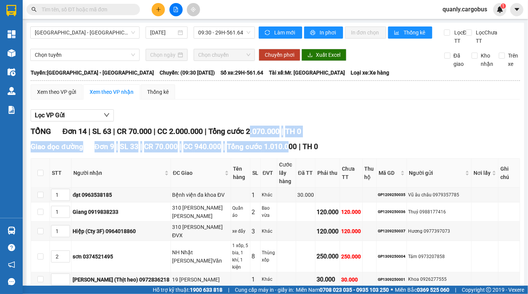
drag, startPoint x: 258, startPoint y: 138, endPoint x: 285, endPoint y: 147, distance: 28.4
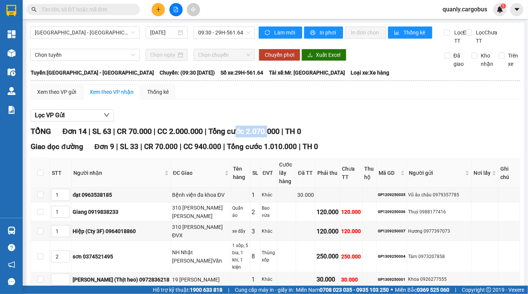
drag, startPoint x: 244, startPoint y: 132, endPoint x: 276, endPoint y: 142, distance: 34.0
click at [276, 136] on span "Tổng cước 2.070.000" at bounding box center [244, 131] width 71 height 9
drag, startPoint x: 260, startPoint y: 135, endPoint x: 266, endPoint y: 144, distance: 10.8
click at [266, 136] on span "Tổng cước 2.070.000" at bounding box center [244, 131] width 71 height 9
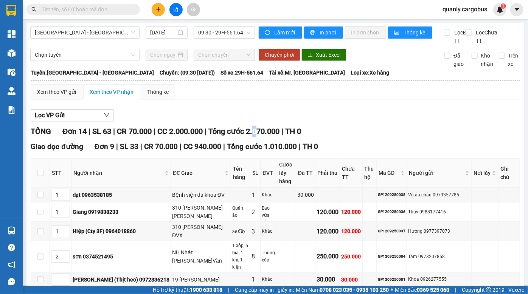
click at [266, 136] on span "Tổng cước 2.070.000" at bounding box center [244, 131] width 71 height 9
click at [261, 135] on span "Tổng cước 2.070.000" at bounding box center [244, 131] width 71 height 9
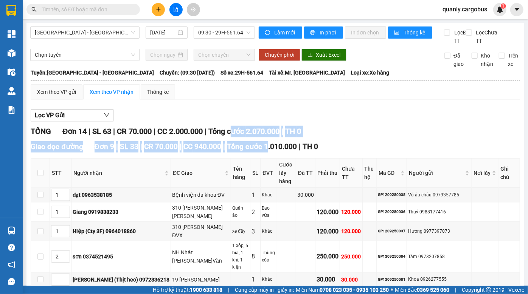
drag, startPoint x: 237, startPoint y: 142, endPoint x: 270, endPoint y: 152, distance: 34.2
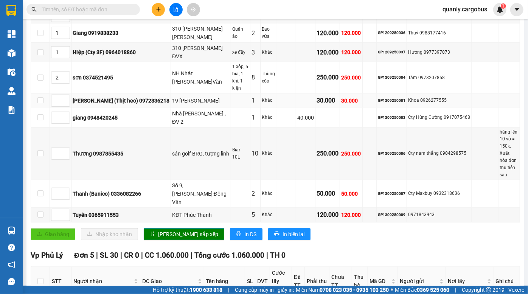
scroll to position [272, 0]
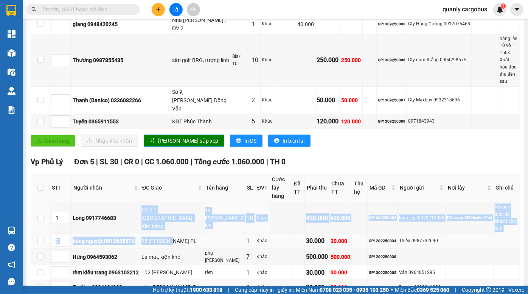
drag, startPoint x: 141, startPoint y: 165, endPoint x: 172, endPoint y: 185, distance: 36.7
click at [170, 202] on tbody "1 Long 0917746683 thôn 1 Thi Sơn, Kim bảng 16 thùng sơn+ 2 lon 18 Khác 420.000 …" at bounding box center [275, 248] width 489 height 92
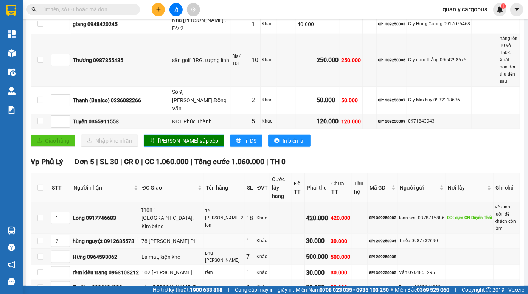
click at [172, 237] on div "78 [PERSON_NAME] PL" at bounding box center [172, 241] width 61 height 8
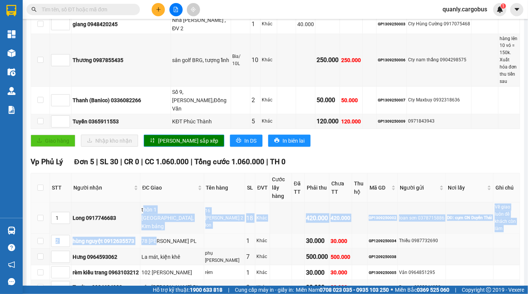
drag, startPoint x: 145, startPoint y: 169, endPoint x: 159, endPoint y: 190, distance: 25.1
click at [159, 202] on tbody "1 Long 0917746683 thôn 1 Thi Sơn, Kim bảng 16 thùng sơn+ 2 lon 18 Khác 420.000 …" at bounding box center [275, 248] width 489 height 92
click at [160, 237] on div "78 [PERSON_NAME] PL" at bounding box center [172, 241] width 61 height 8
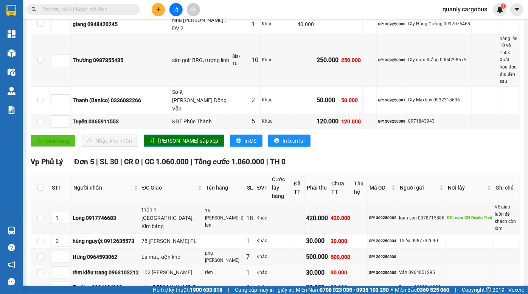
click at [174, 268] on div "102 [PERSON_NAME]" at bounding box center [172, 272] width 61 height 8
drag, startPoint x: 159, startPoint y: 214, endPoint x: 170, endPoint y: 226, distance: 16.1
click at [168, 268] on div "102 [PERSON_NAME]" at bounding box center [172, 272] width 61 height 8
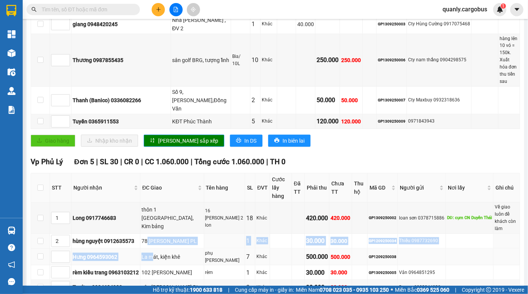
drag, startPoint x: 150, startPoint y: 181, endPoint x: 157, endPoint y: 205, distance: 25.0
click at [156, 203] on tbody "1 Long 0917746683 thôn 1 Thi Sơn, Kim bảng 16 thùng sơn+ 2 lon 18 Khác 420.000 …" at bounding box center [275, 248] width 489 height 92
click at [157, 253] on div "La mát, kiện khê" at bounding box center [172, 257] width 61 height 8
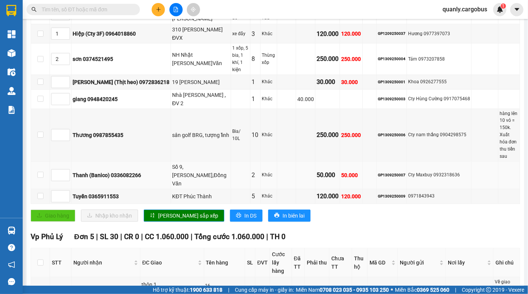
scroll to position [135, 0]
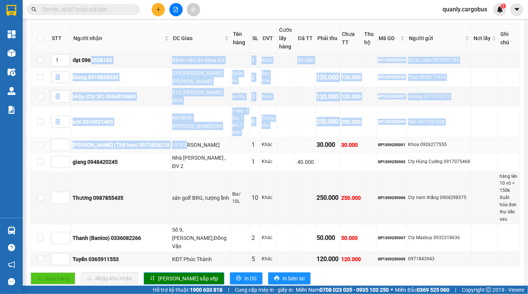
drag, startPoint x: 90, startPoint y: 72, endPoint x: 167, endPoint y: 144, distance: 104.9
click at [167, 144] on tbody "1 đạt 0963538185 Bệnh viện đa khoa ĐV 1 Khác 30.000 GP1209250035 Vũ âu châu 097…" at bounding box center [275, 159] width 489 height 213
click at [143, 126] on div "sơn 0374521495" at bounding box center [121, 122] width 97 height 8
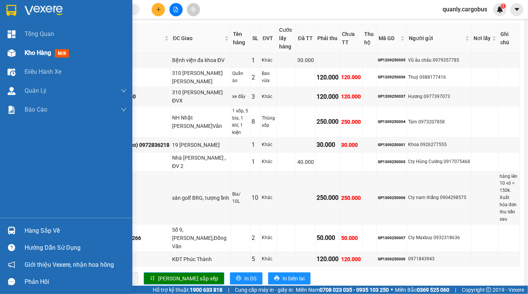
click at [21, 50] on div "Kho hàng mới" at bounding box center [66, 53] width 132 height 19
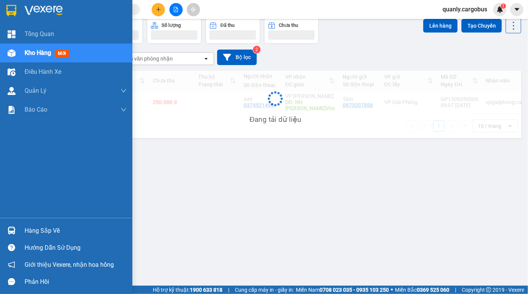
scroll to position [34, 0]
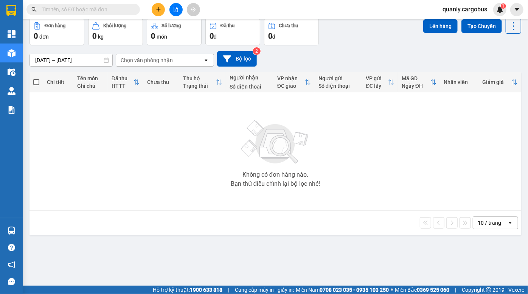
click at [347, 33] on div "Đơn hàng 0 đơn Khối lượng 0 kg Số lượng 0 món Đã thu 0 đ Chưa thu 0 đ Lên hàng …" at bounding box center [276, 31] width 492 height 27
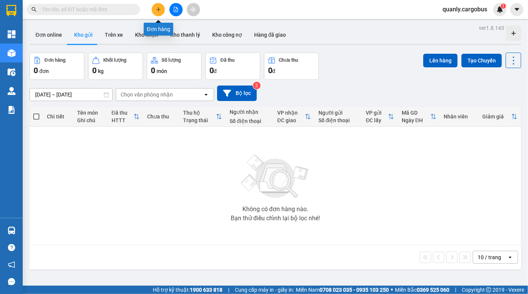
click at [159, 8] on icon "plus" at bounding box center [158, 9] width 0 height 4
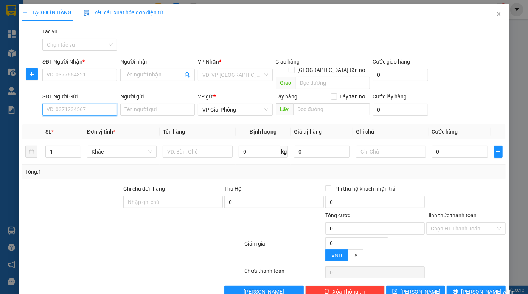
click at [76, 104] on input "SĐT Người Gửi" at bounding box center [79, 110] width 75 height 12
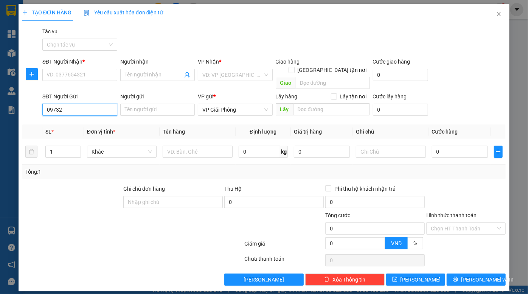
type input "097320"
click at [76, 104] on input "097320" at bounding box center [79, 110] width 75 height 12
click at [86, 117] on div "0973207858 - Tám" at bounding box center [80, 116] width 66 height 8
type input "0374521495"
type input "sơn"
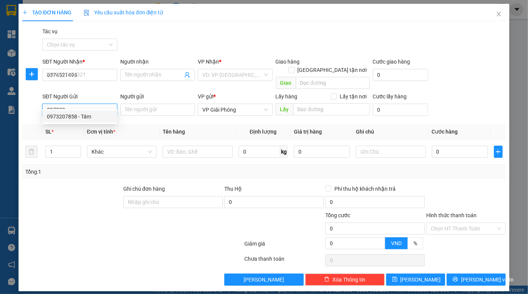
type input "NH Nhật [PERSON_NAME]Văn"
type input "0973207858"
type input "Tám"
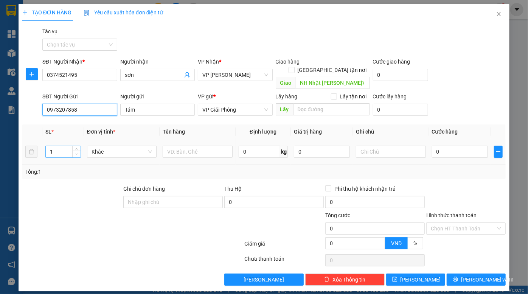
click at [76, 151] on span "Decrease Value" at bounding box center [76, 154] width 8 height 7
type input "0973207858"
click at [78, 148] on span "up" at bounding box center [77, 150] width 5 height 5
type input "3"
click at [78, 148] on span "up" at bounding box center [77, 150] width 5 height 5
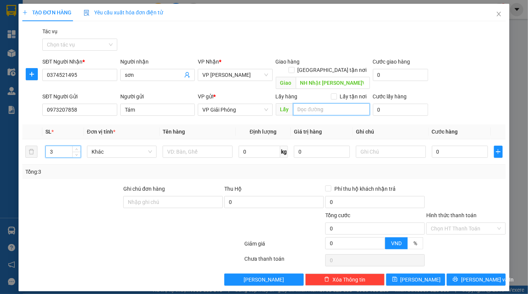
click at [330, 103] on input "search" at bounding box center [331, 109] width 77 height 12
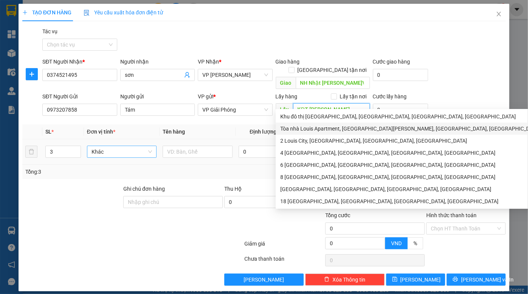
click at [122, 146] on span "Khác" at bounding box center [122, 151] width 61 height 11
type input "KĐT [PERSON_NAME]"
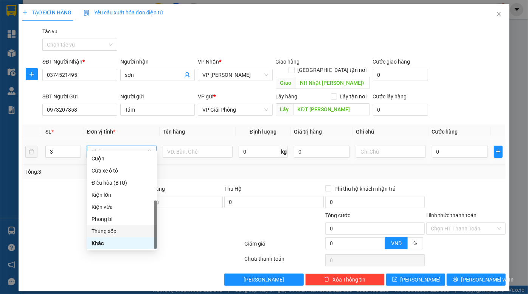
click at [113, 228] on div "Thùng xốp" at bounding box center [122, 231] width 61 height 8
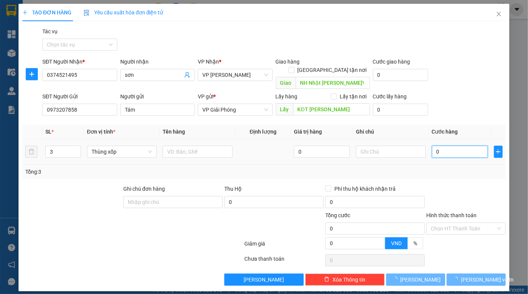
click at [454, 148] on input "0" at bounding box center [460, 152] width 56 height 12
type input "1"
type input "18"
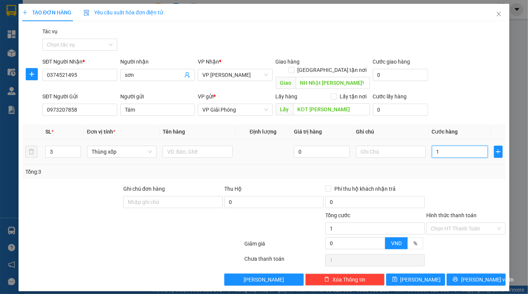
type input "18"
type input "180"
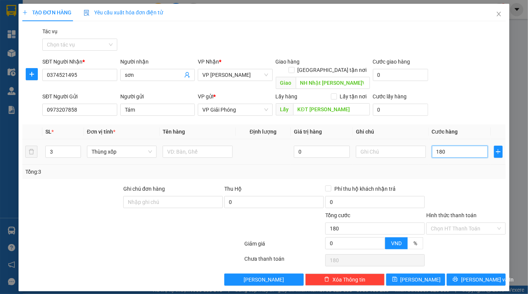
type input "1.800"
type input "18.000"
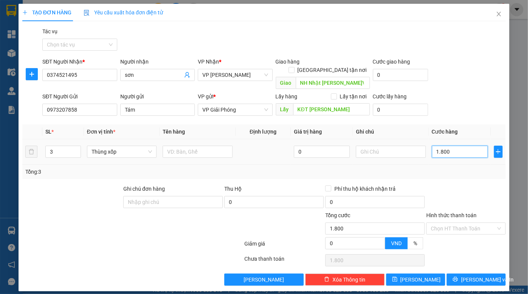
type input "18.000"
type input "180.000"
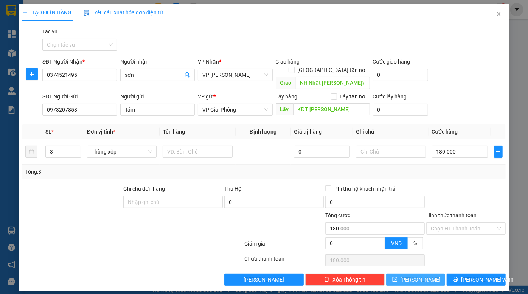
click at [421, 275] on span "[PERSON_NAME]" at bounding box center [421, 279] width 40 height 8
type input "1"
type input "0"
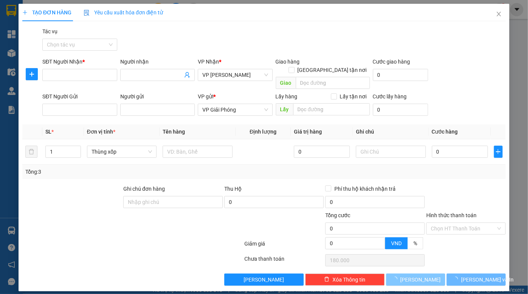
type input "0"
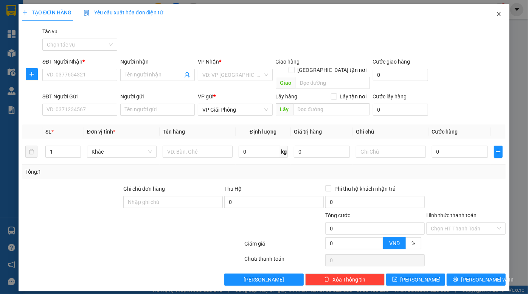
click at [498, 15] on icon "close" at bounding box center [499, 14] width 6 height 6
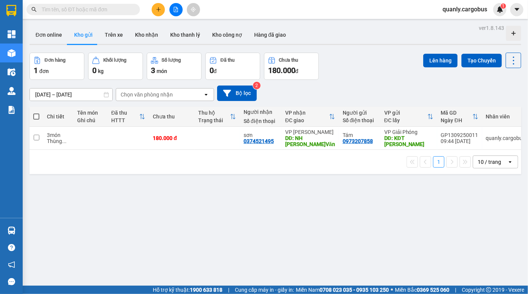
click at [367, 65] on div "Đơn hàng 1 đơn Khối lượng 0 kg Số lượng 3 món Đã thu 0 đ Chưa thu 180.000 đ Lên…" at bounding box center [276, 66] width 492 height 27
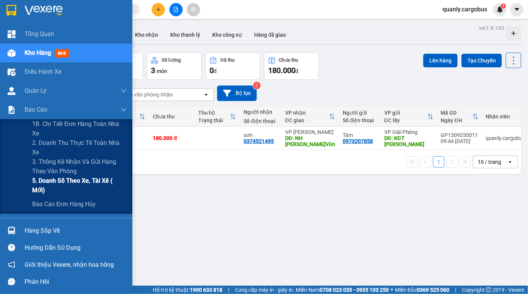
click at [77, 186] on span "5. Doanh số theo xe, tài xế ( mới)" at bounding box center [79, 185] width 95 height 19
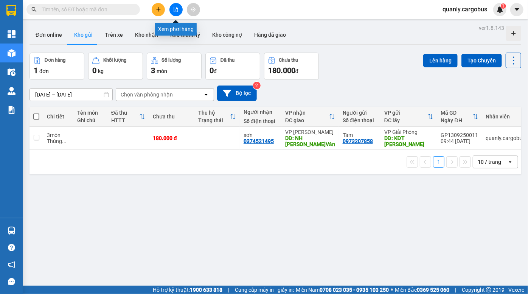
click at [176, 9] on icon "file-add" at bounding box center [176, 9] width 4 height 5
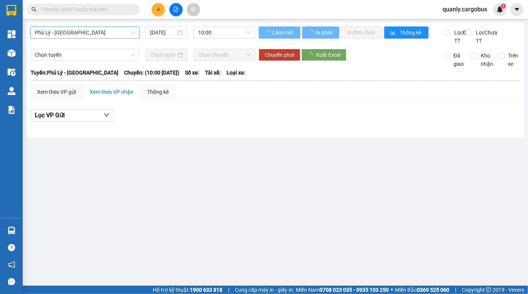
click at [76, 34] on span "Phủ Lý - [GEOGRAPHIC_DATA]" at bounding box center [85, 32] width 100 height 11
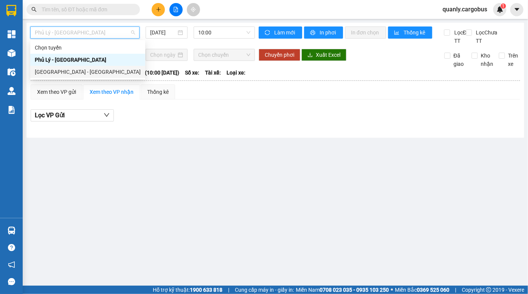
click at [70, 75] on div "[GEOGRAPHIC_DATA] - [GEOGRAPHIC_DATA]" at bounding box center [88, 72] width 106 height 8
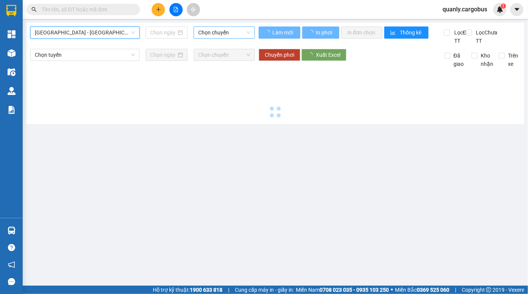
type input "[DATE]"
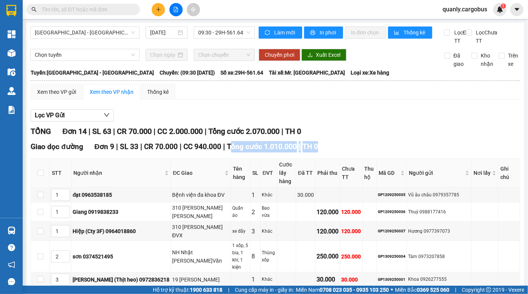
drag, startPoint x: 232, startPoint y: 151, endPoint x: 243, endPoint y: 168, distance: 20.3
click at [243, 168] on div "Giao dọc đường Đơn 9 | SL 33 | CR 70.000 | CC 940.000 | Tổng cước 1.010.000 | T…" at bounding box center [276, 282] width 490 height 283
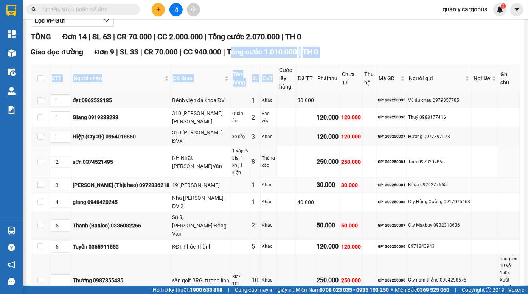
scroll to position [103, 0]
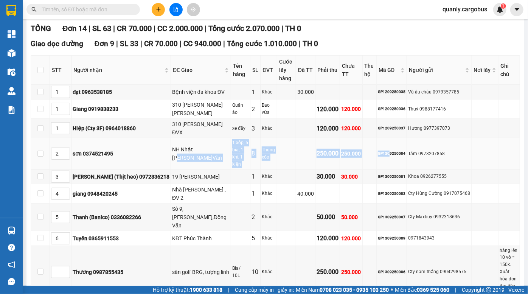
drag, startPoint x: 153, startPoint y: 160, endPoint x: 365, endPoint y: 164, distance: 212.3
click at [365, 164] on tr "2 sơn 0374521495 NH [GEOGRAPHIC_DATA] Đ.Văn 1 xốp, 5 bia, 1 khí, 1 kiện 8 Thùng…" at bounding box center [275, 153] width 489 height 31
click at [377, 164] on td "GP1309250004" at bounding box center [392, 153] width 30 height 31
drag, startPoint x: 290, startPoint y: 163, endPoint x: 328, endPoint y: 165, distance: 37.9
click at [328, 165] on tr "2 sơn 0374521495 NH [GEOGRAPHIC_DATA] Đ.Văn 1 xốp, 5 bia, 1 khí, 1 kiện 8 Thùng…" at bounding box center [275, 153] width 489 height 31
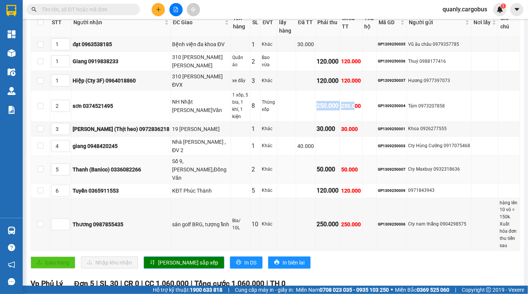
scroll to position [172, 0]
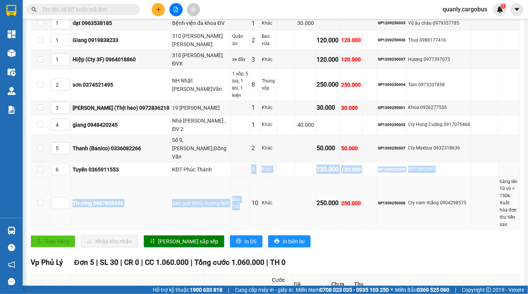
drag, startPoint x: 190, startPoint y: 170, endPoint x: 252, endPoint y: 180, distance: 62.8
click at [234, 181] on tbody "1 đạt 0963538185 Bệnh viện đa khoa ĐV 1 Khác 30.000 GP1209250035 [GEOGRAPHIC_DA…" at bounding box center [275, 122] width 489 height 213
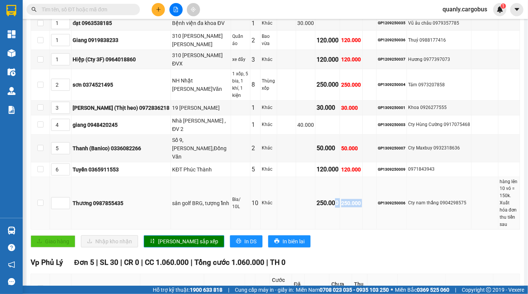
drag, startPoint x: 311, startPoint y: 177, endPoint x: 363, endPoint y: 181, distance: 52.0
click at [348, 180] on tr "Thương 0987855435 sân golf BRG, tượng lĩnh Bia/ 10L 10 Khác 250.000 250.000 GP1…" at bounding box center [275, 203] width 489 height 53
click at [377, 181] on td "GP1309250006" at bounding box center [392, 203] width 30 height 53
drag, startPoint x: 299, startPoint y: 181, endPoint x: 347, endPoint y: 183, distance: 47.7
click at [347, 183] on tr "Thương 0987855435 sân golf BRG, tượng lĩnh Bia/ 10L 10 Khác 250.000 250.000 GP1…" at bounding box center [275, 203] width 489 height 53
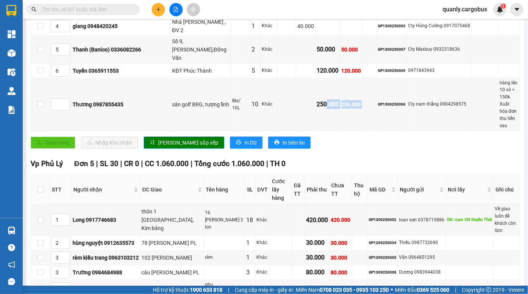
scroll to position [272, 0]
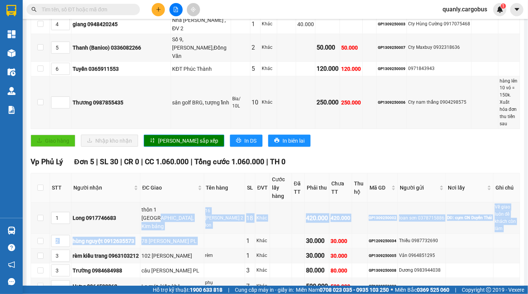
drag, startPoint x: 177, startPoint y: 174, endPoint x: 191, endPoint y: 195, distance: 24.9
click at [190, 202] on tbody "1 Long 0917746683 thôn 1 [GEOGRAPHIC_DATA], Kim bảng 16 thùng sơn+ 2 lon 18 Khá…" at bounding box center [275, 248] width 489 height 92
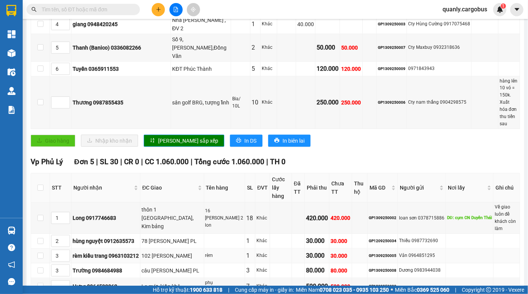
click at [204, 249] on td "rèm" at bounding box center [224, 256] width 41 height 15
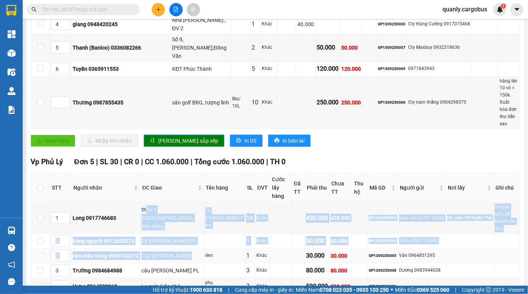
drag, startPoint x: 150, startPoint y: 166, endPoint x: 185, endPoint y: 214, distance: 59.6
click at [183, 213] on tbody "1 Long 0917746683 thôn 1 [GEOGRAPHIC_DATA], Kim bảng 16 thùng sơn+ 2 lon 18 Khá…" at bounding box center [275, 248] width 489 height 92
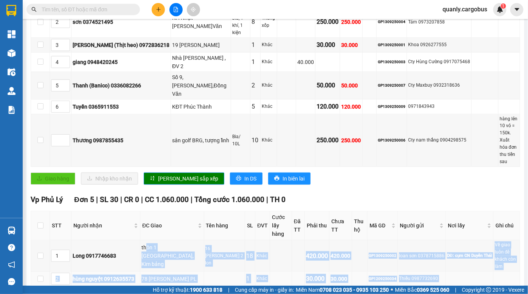
scroll to position [135, 0]
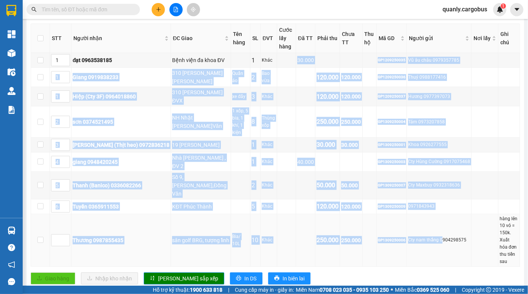
drag, startPoint x: 261, startPoint y: 73, endPoint x: 416, endPoint y: 222, distance: 214.9
click at [416, 222] on tbody "1 đạt 0963538185 Bệnh viện đa khoa ĐV 1 Khác 30.000 GP1209250035 [GEOGRAPHIC_DA…" at bounding box center [275, 159] width 489 height 213
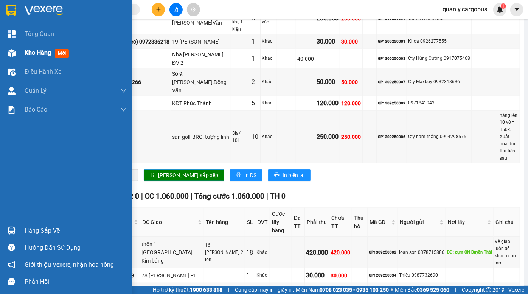
click at [17, 52] on div at bounding box center [11, 53] width 13 height 13
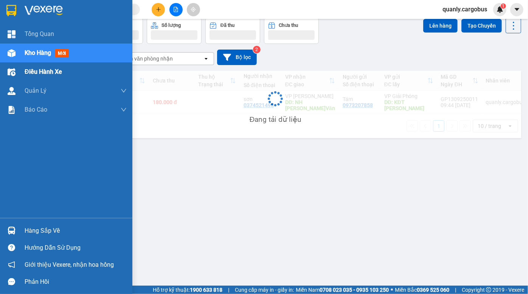
scroll to position [34, 0]
